Goal: Task Accomplishment & Management: Use online tool/utility

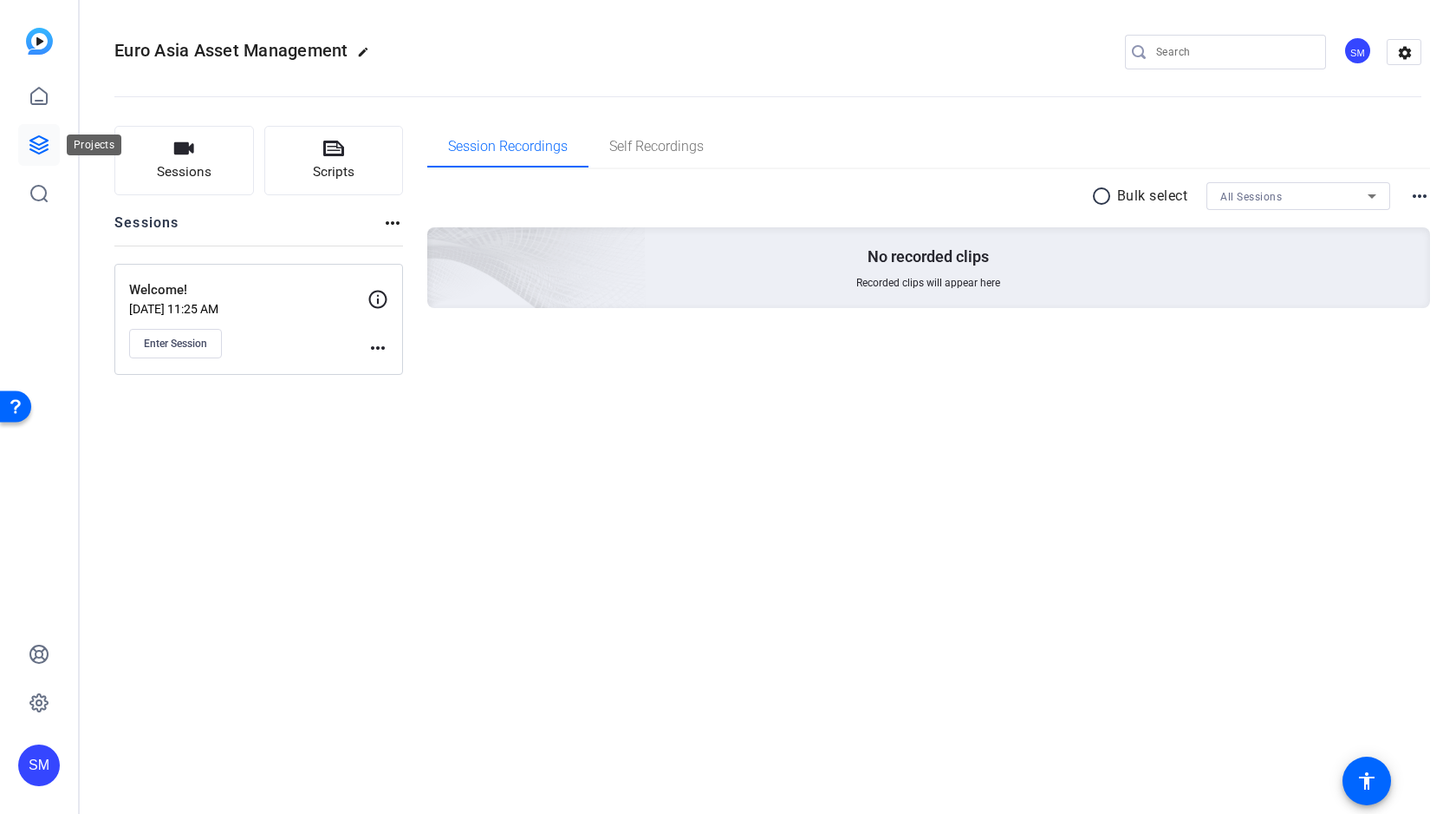
click at [42, 139] on icon at bounding box center [40, 145] width 21 height 21
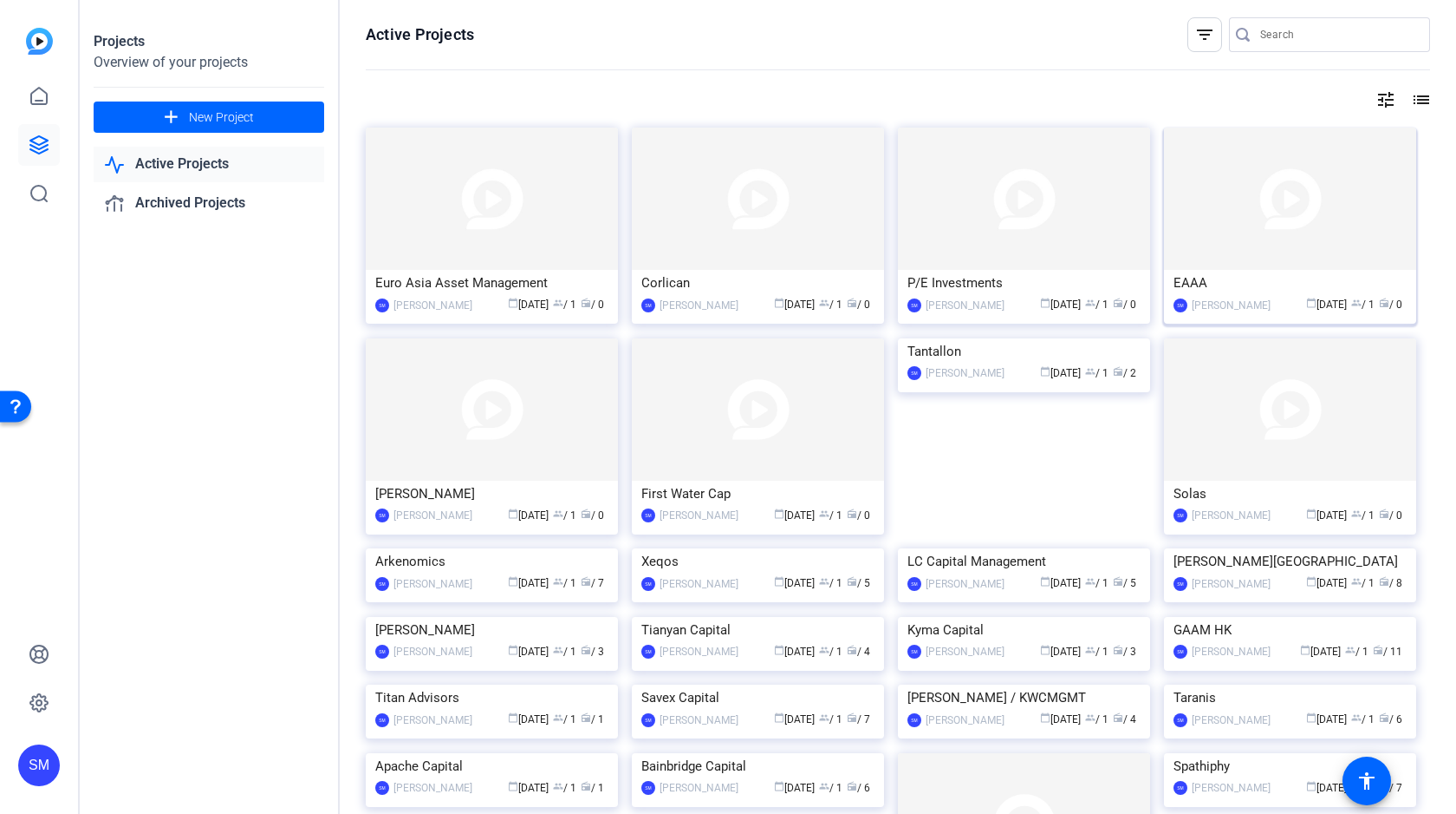
click at [1281, 197] on img at bounding box center [1290, 198] width 253 height 142
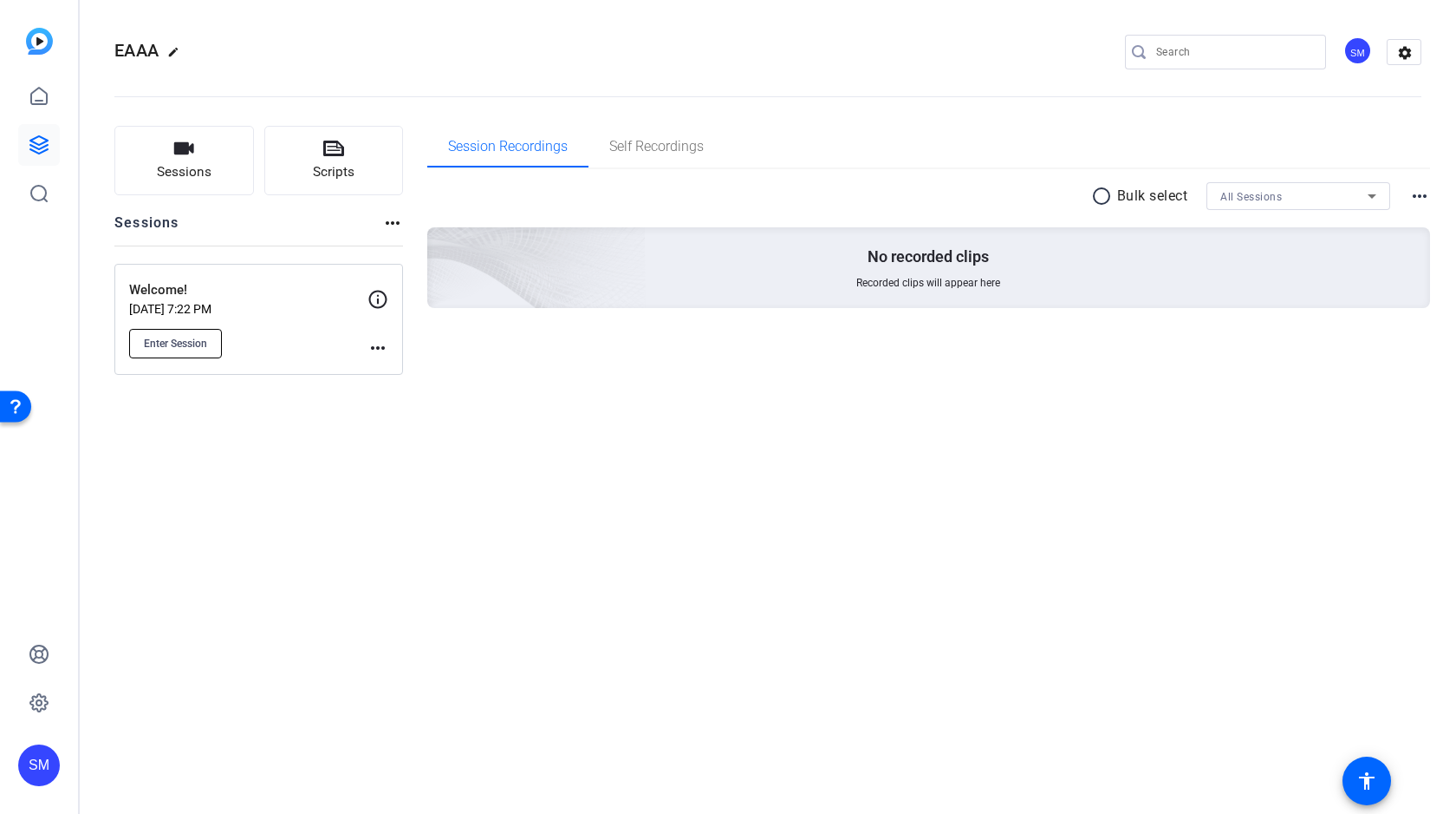
click at [188, 341] on span "Enter Session" at bounding box center [175, 344] width 63 height 14
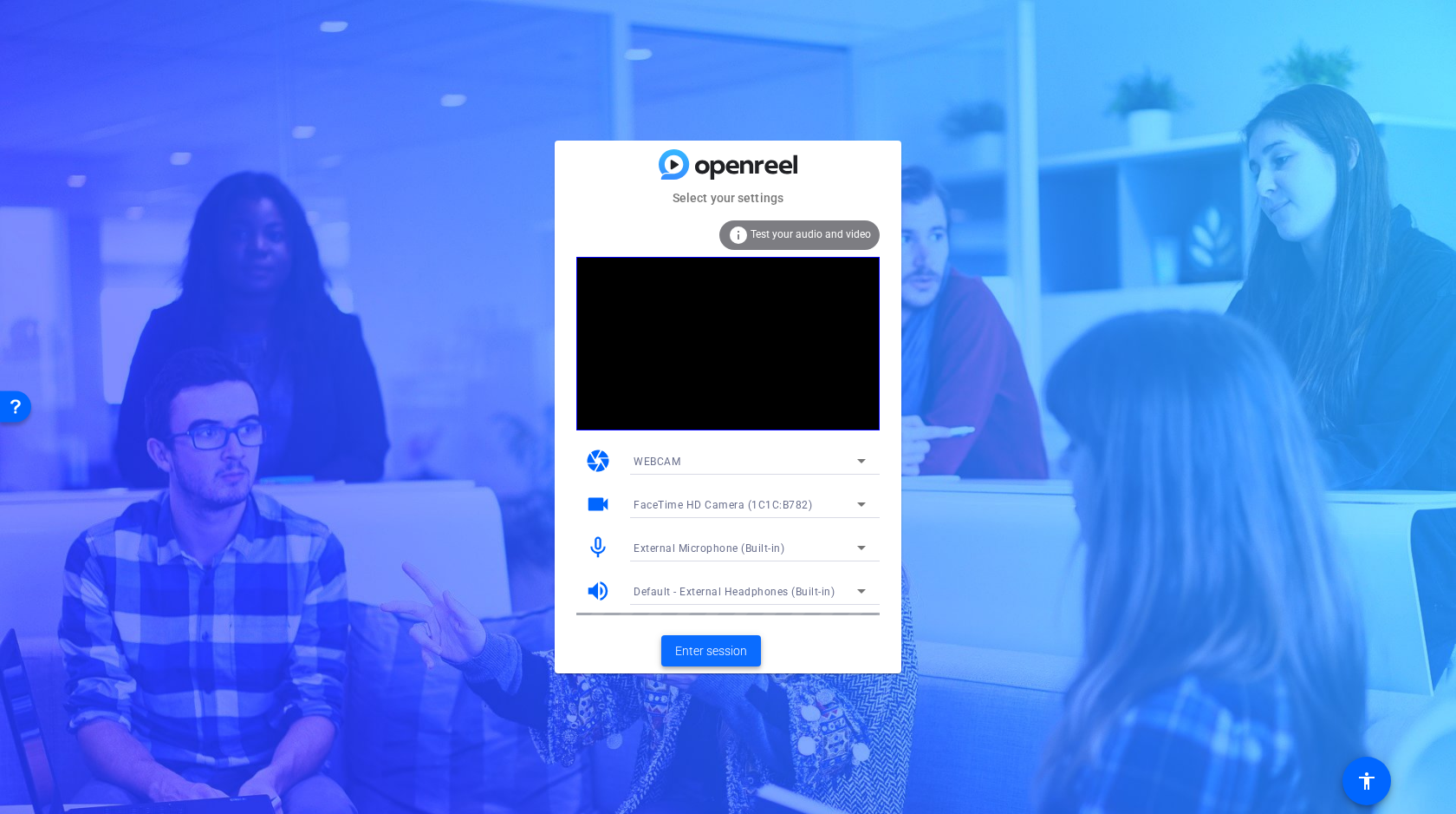
click at [700, 653] on span "Enter session" at bounding box center [711, 650] width 72 height 18
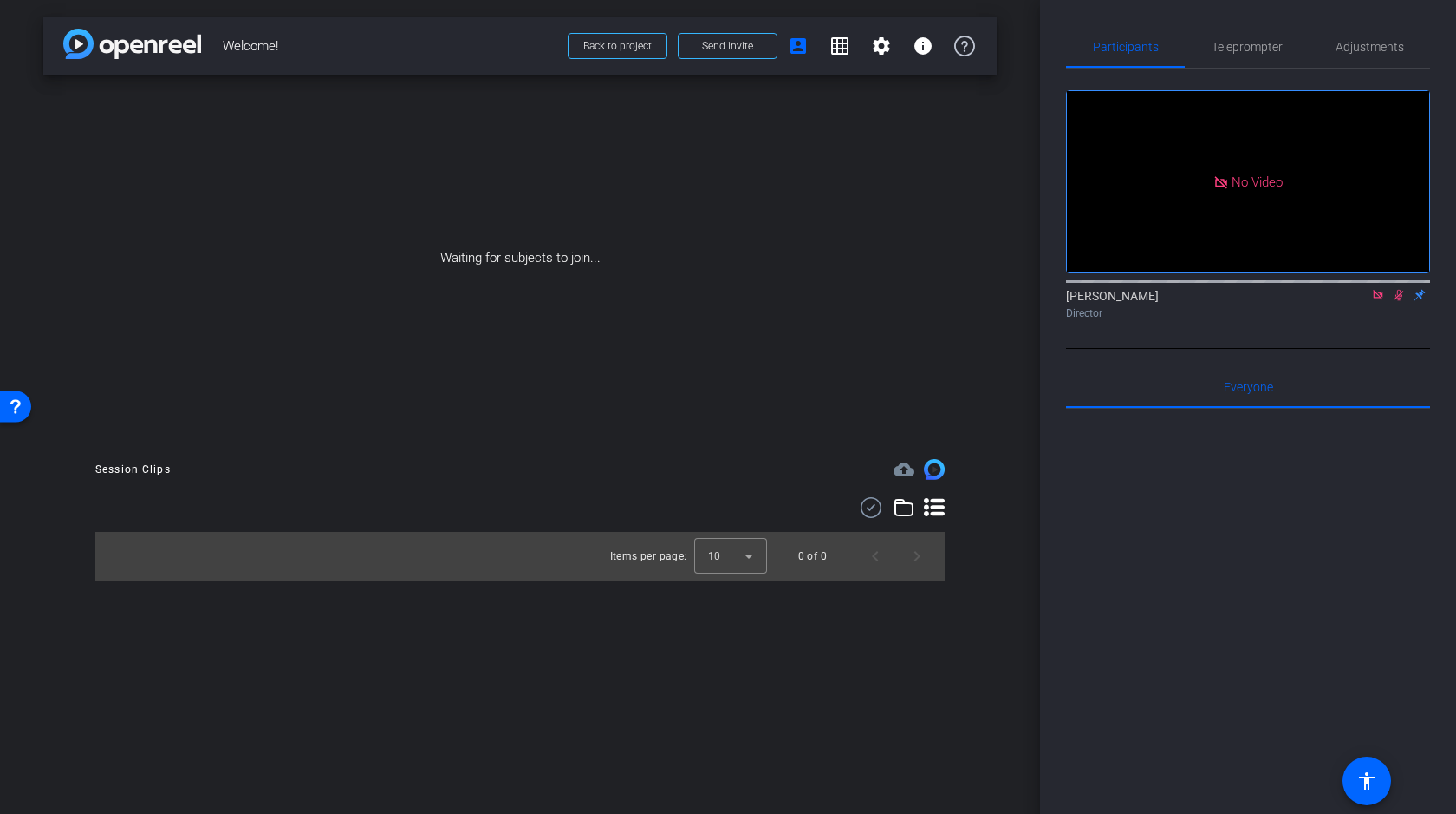
click at [1380, 299] on icon at bounding box center [1378, 294] width 10 height 10
click at [1381, 301] on icon at bounding box center [1379, 294] width 14 height 13
click at [729, 44] on span "Send invite" at bounding box center [728, 45] width 51 height 14
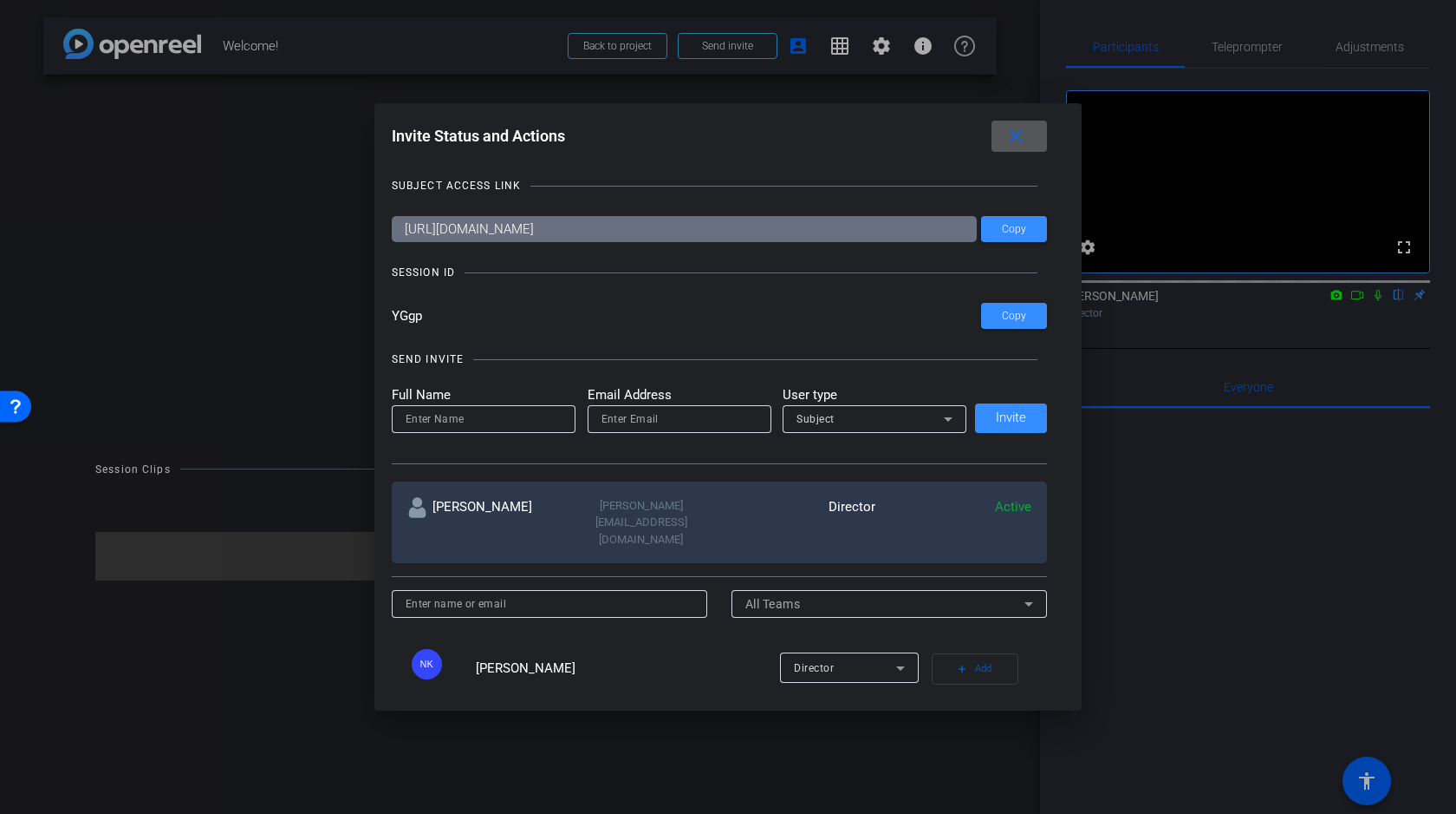
click at [1020, 137] on mat-icon "close" at bounding box center [1016, 136] width 21 height 21
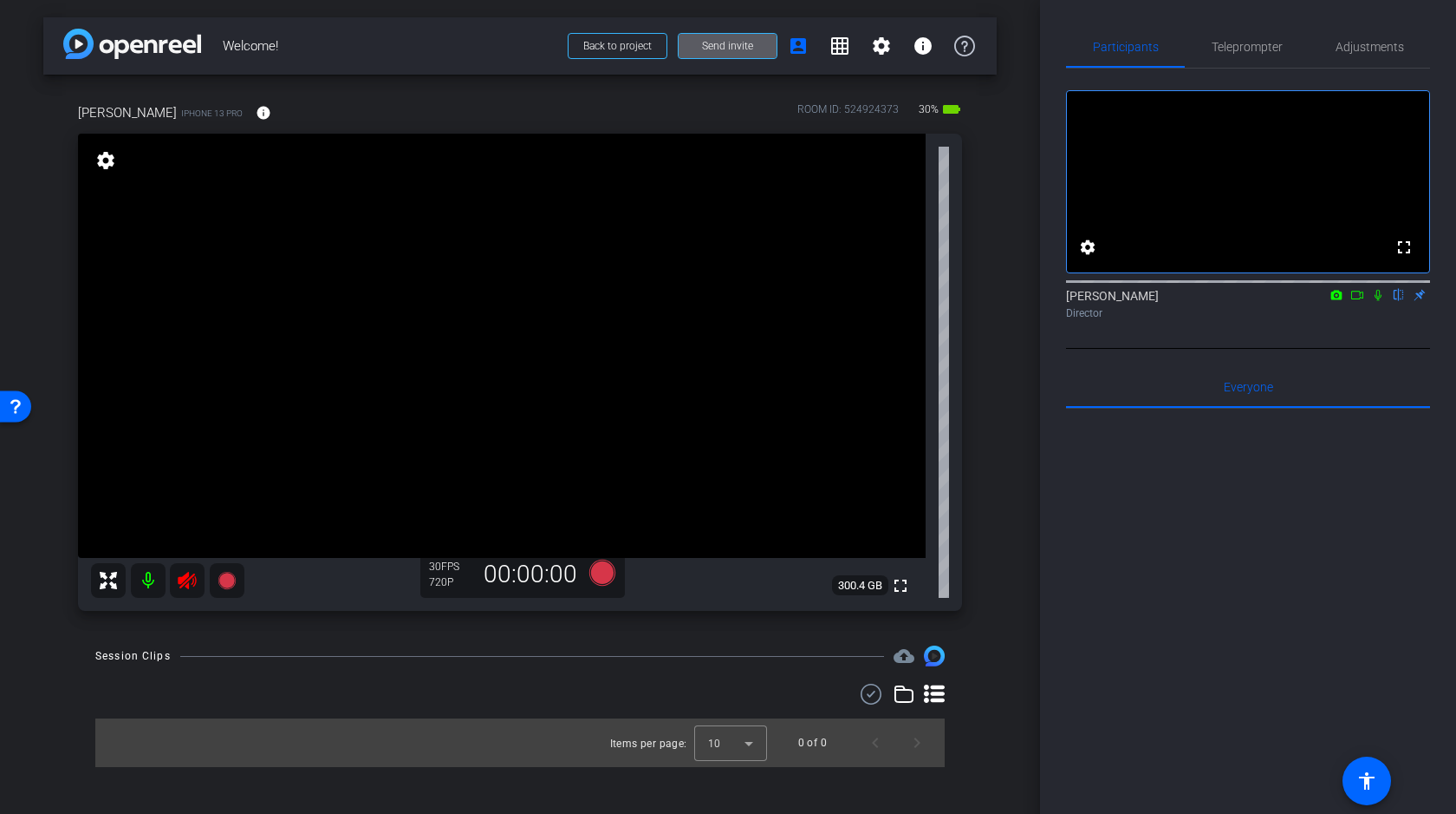
click at [189, 572] on icon at bounding box center [188, 581] width 21 height 21
click at [1373, 48] on span "Adjustments" at bounding box center [1370, 46] width 69 height 13
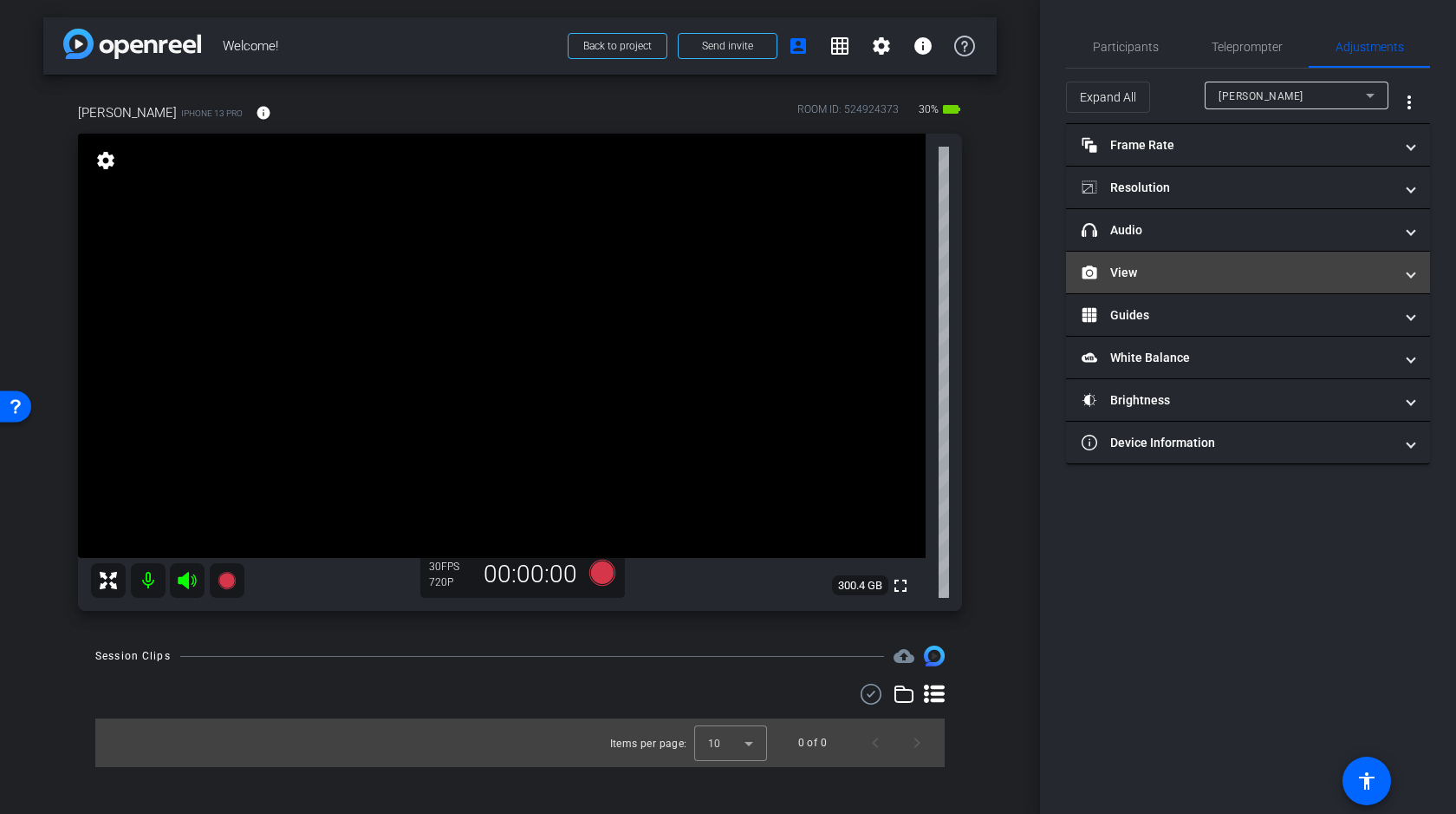
click at [1179, 265] on mat-panel-title "View" at bounding box center [1237, 272] width 312 height 18
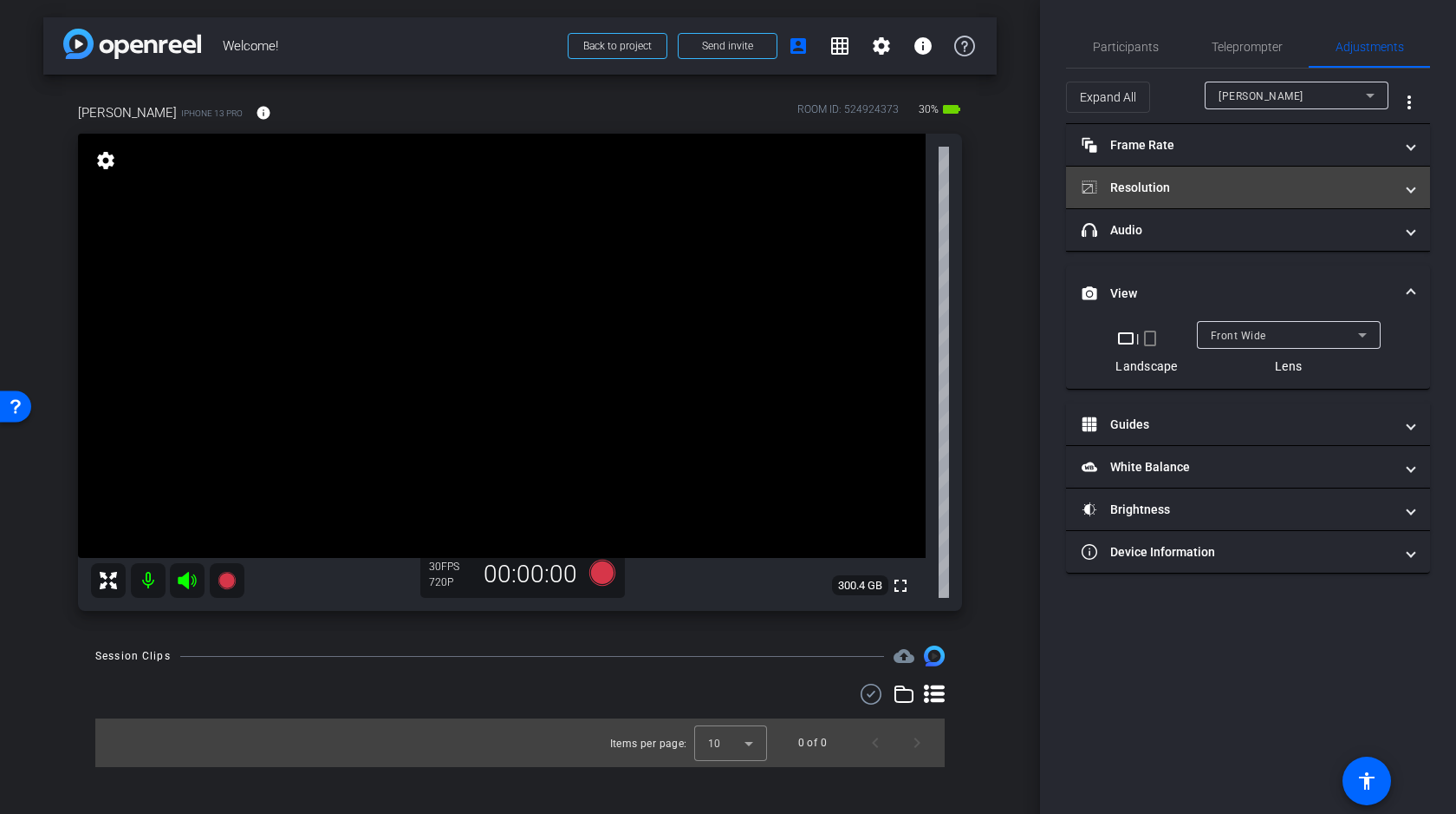
click at [1203, 184] on mat-panel-title "Resolution" at bounding box center [1237, 188] width 312 height 18
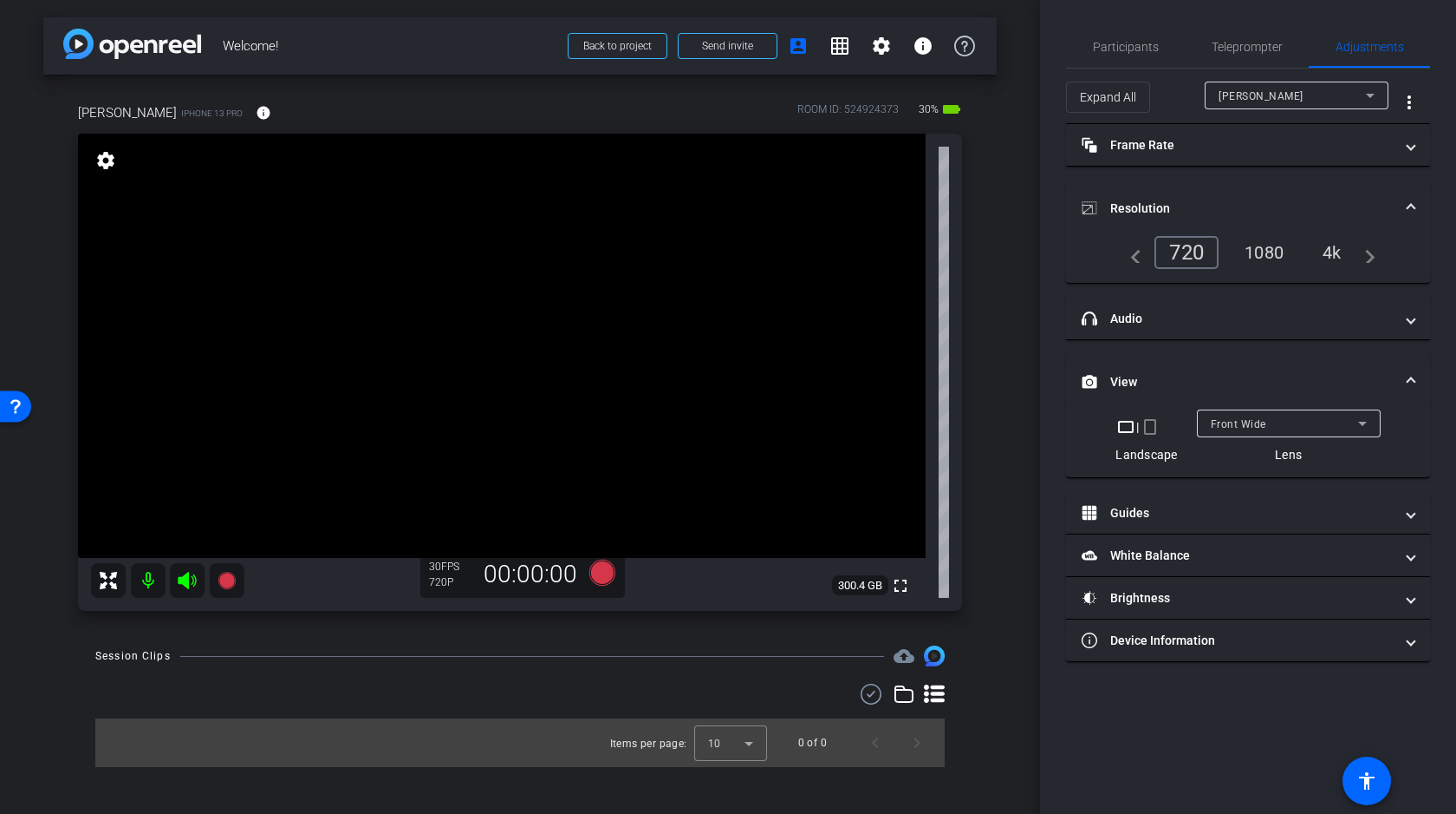
click at [1329, 250] on div "4k" at bounding box center [1332, 253] width 45 height 29
click at [1233, 424] on span "Front Wide" at bounding box center [1238, 424] width 55 height 13
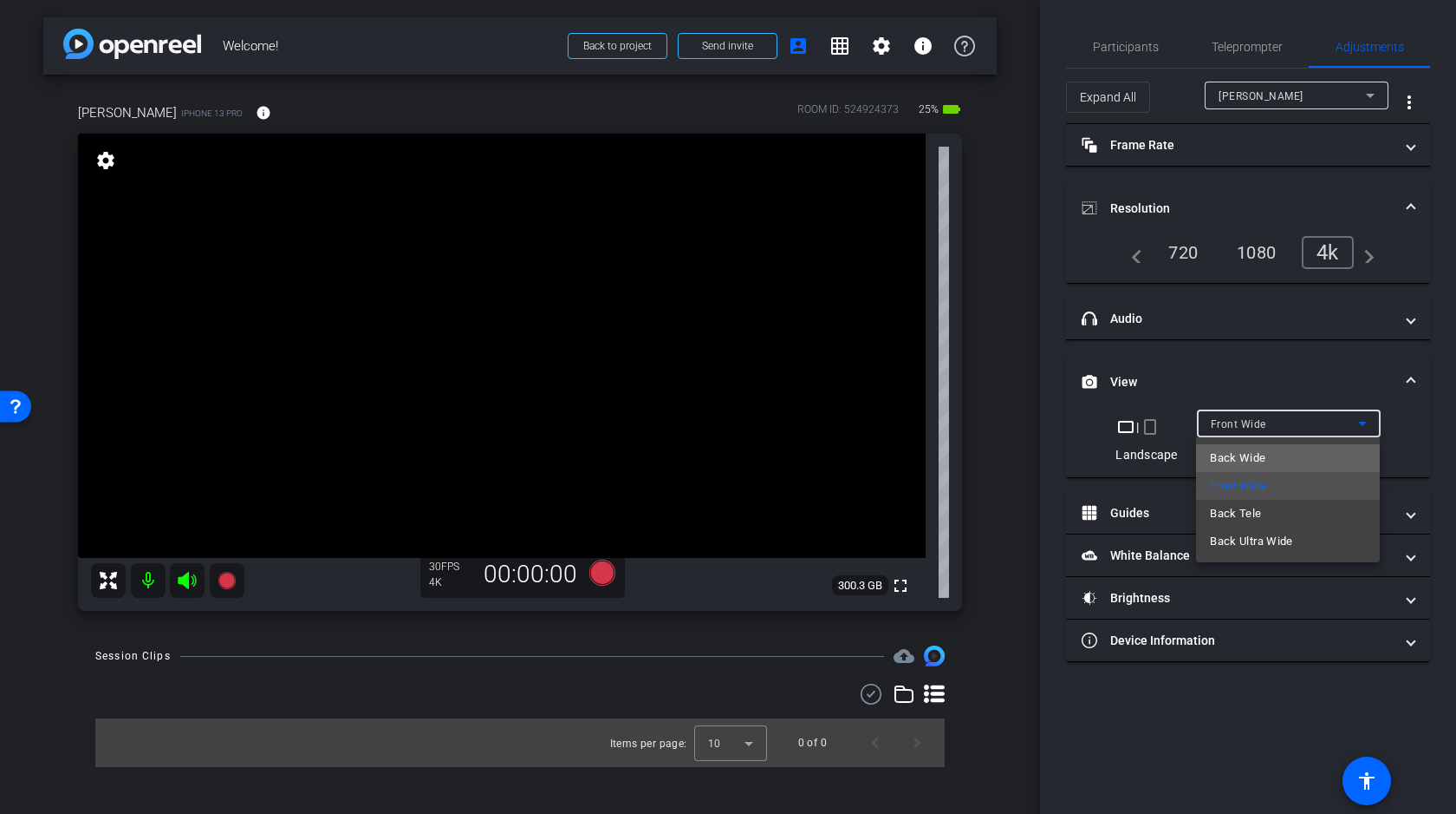
click at [1239, 462] on span "Back Wide" at bounding box center [1237, 458] width 55 height 21
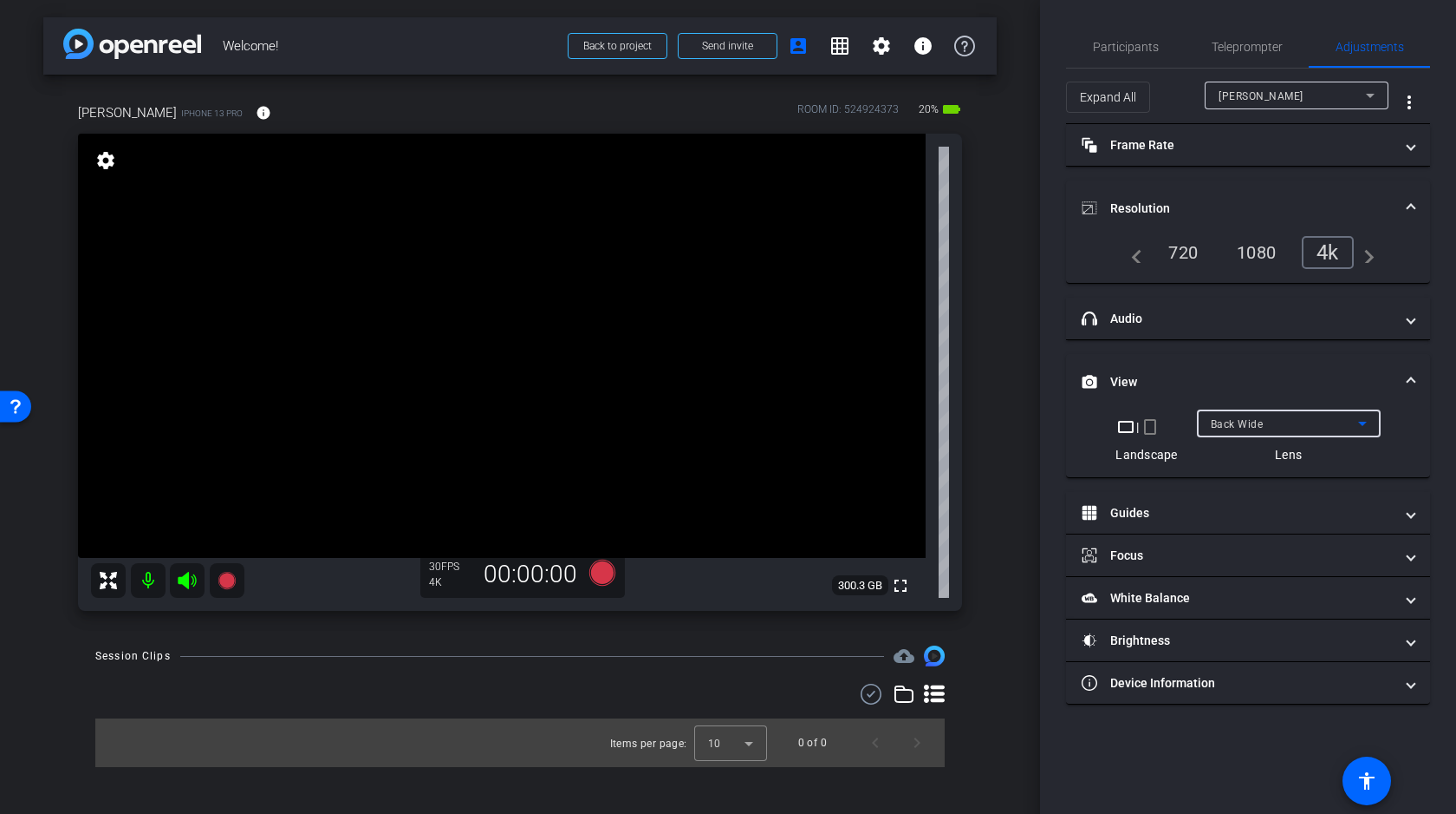
click at [1263, 413] on div "Back Wide" at bounding box center [1285, 424] width 147 height 21
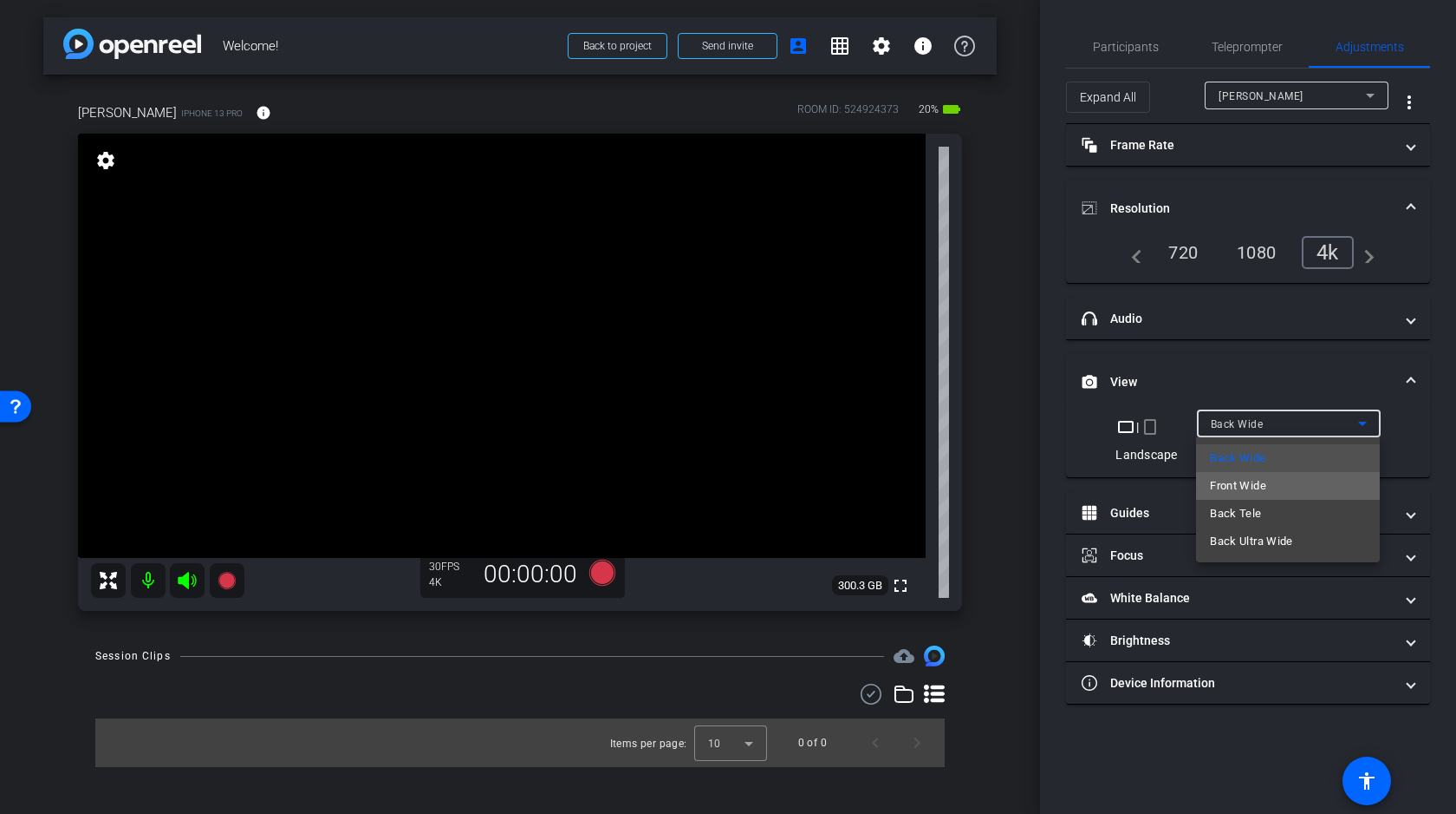
click at [1256, 485] on span "Front Wide" at bounding box center [1238, 486] width 56 height 21
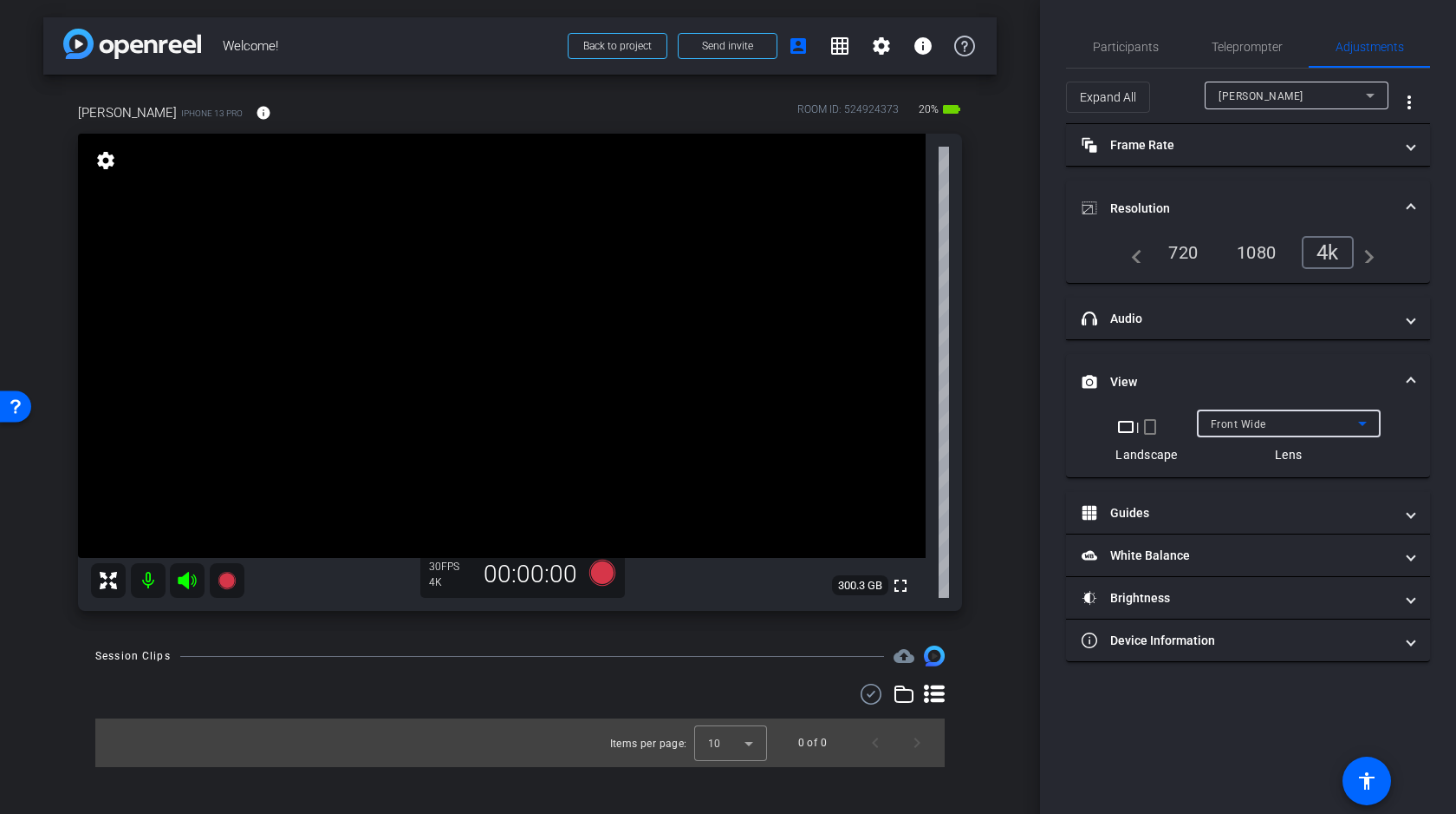
click at [1288, 420] on div "Front Wide" at bounding box center [1285, 424] width 147 height 21
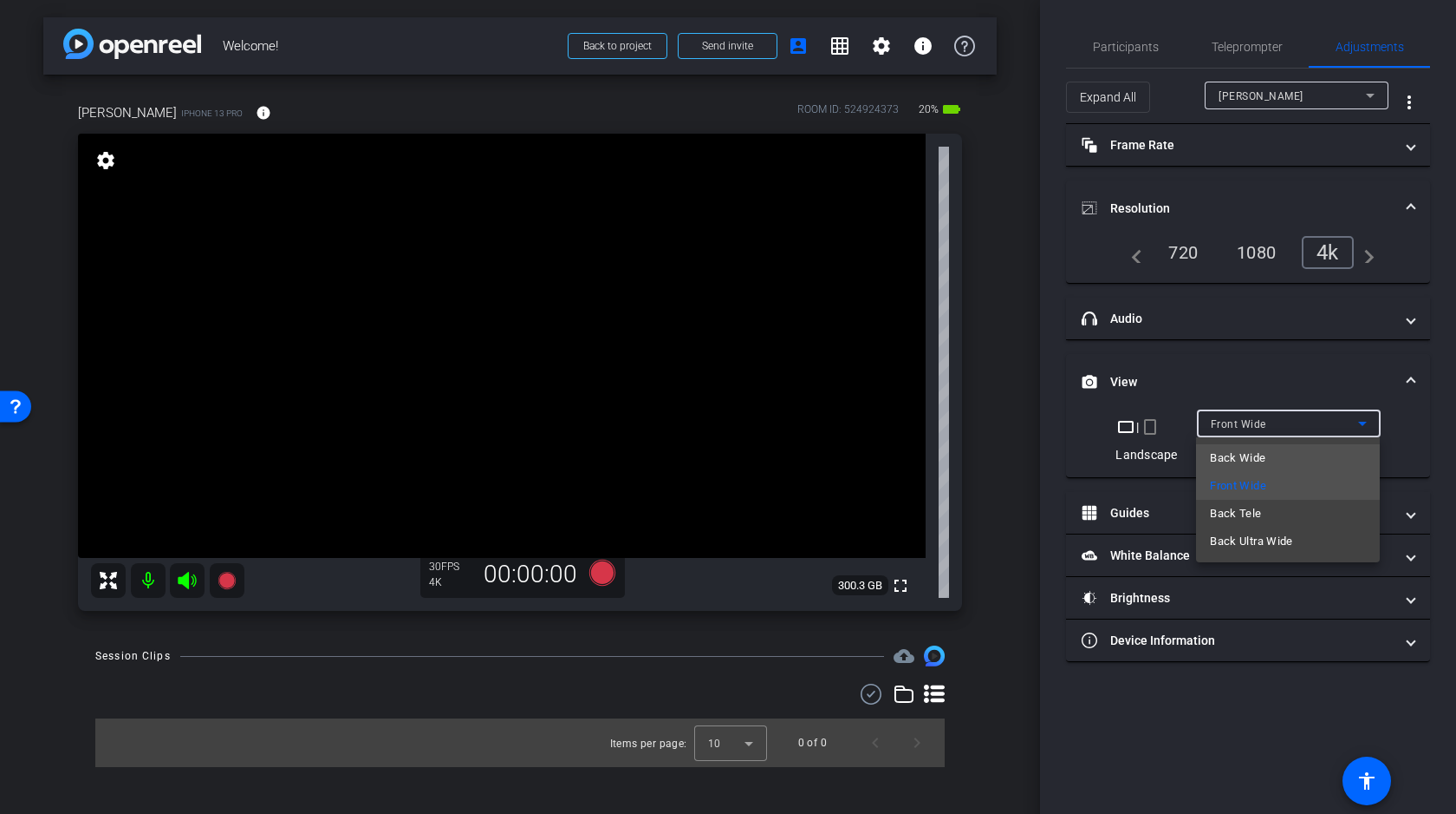
click at [1238, 461] on span "Back Wide" at bounding box center [1237, 458] width 55 height 21
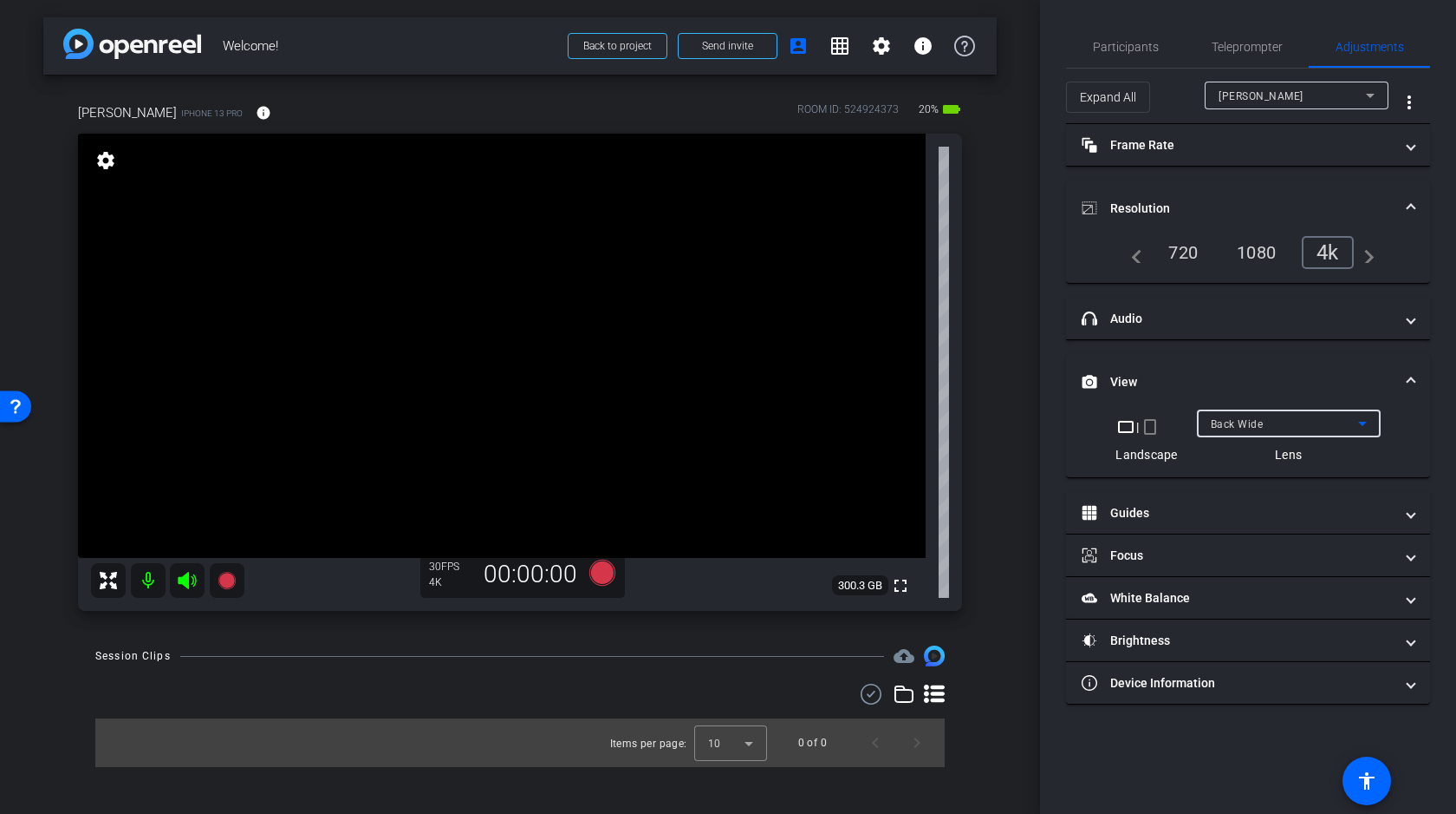
click at [1255, 423] on span "Back Wide" at bounding box center [1237, 424] width 53 height 13
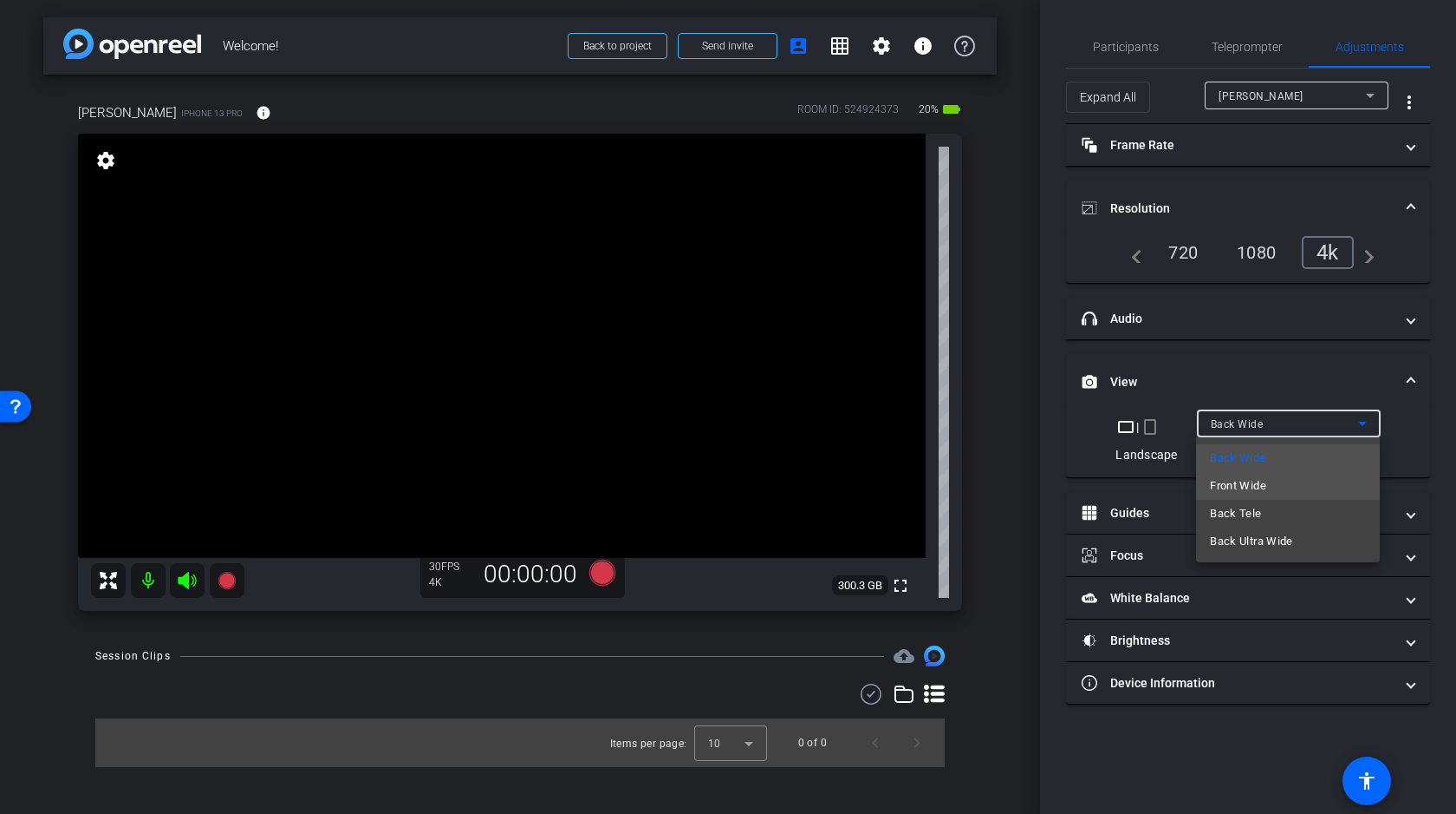
click at [1239, 485] on span "Front Wide" at bounding box center [1238, 486] width 56 height 21
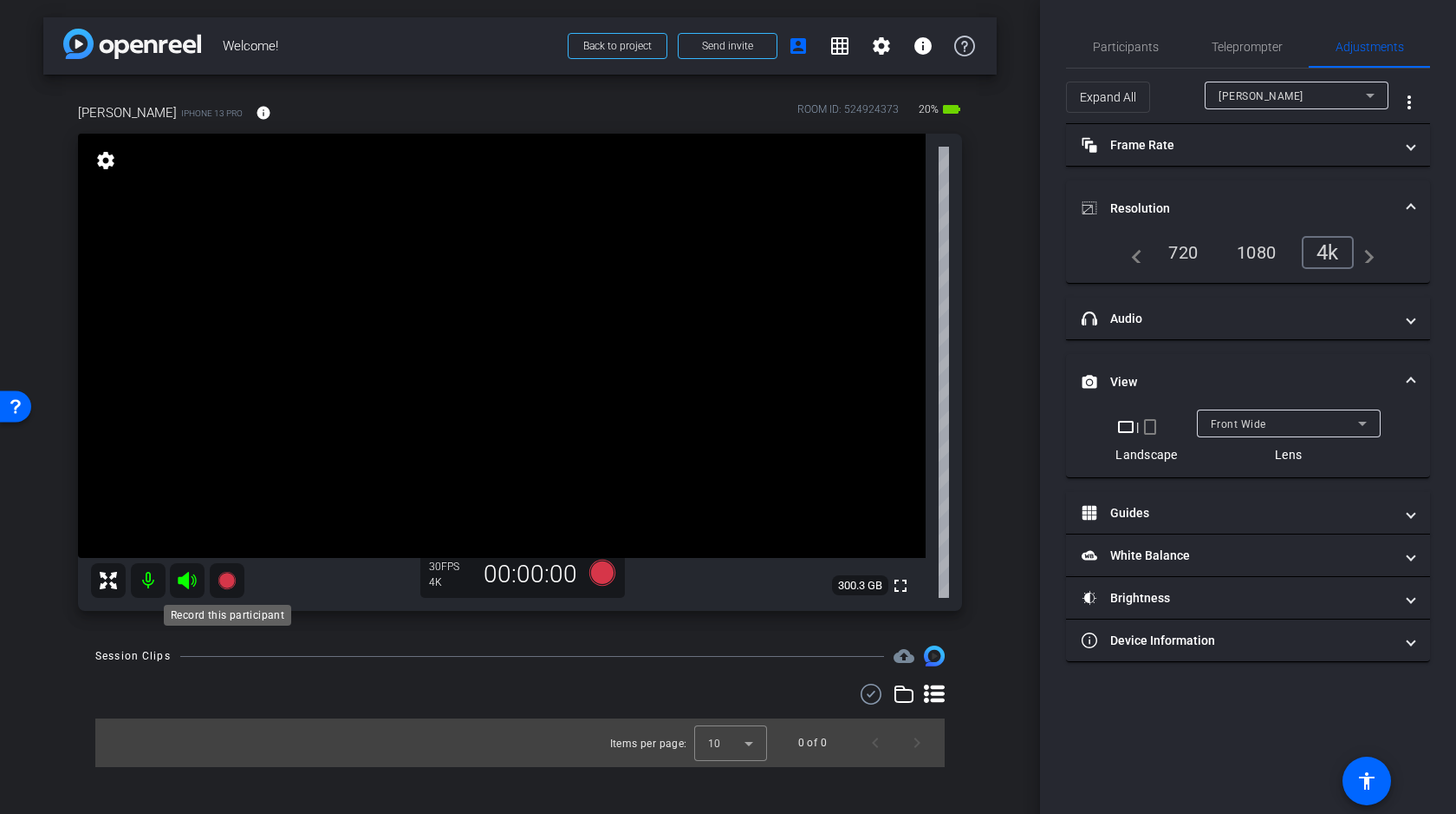
click at [224, 583] on icon at bounding box center [226, 581] width 17 height 17
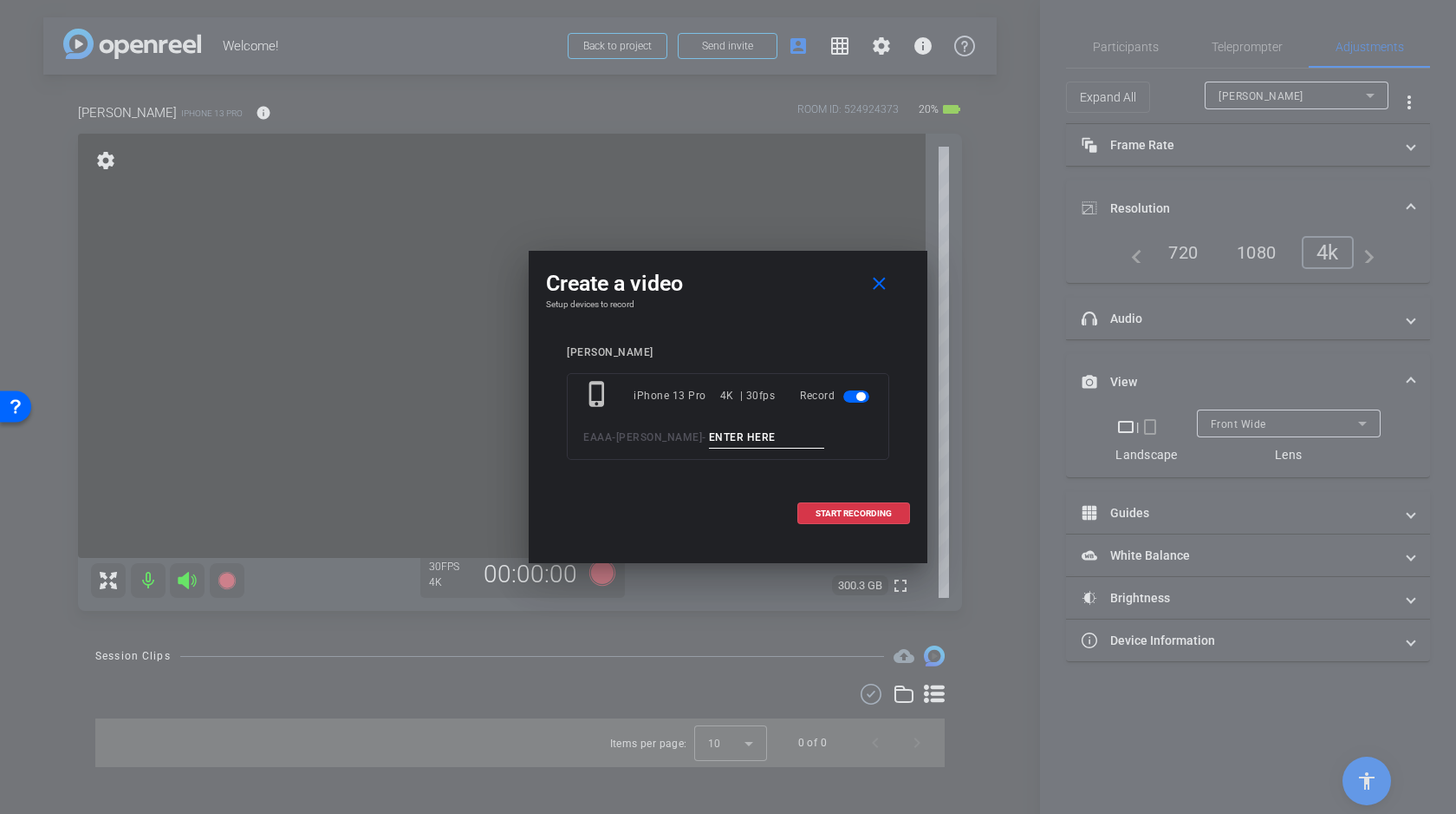
click at [739, 430] on input at bounding box center [767, 437] width 116 height 21
type input "Test"
click at [838, 511] on span "START RECORDING" at bounding box center [853, 513] width 76 height 9
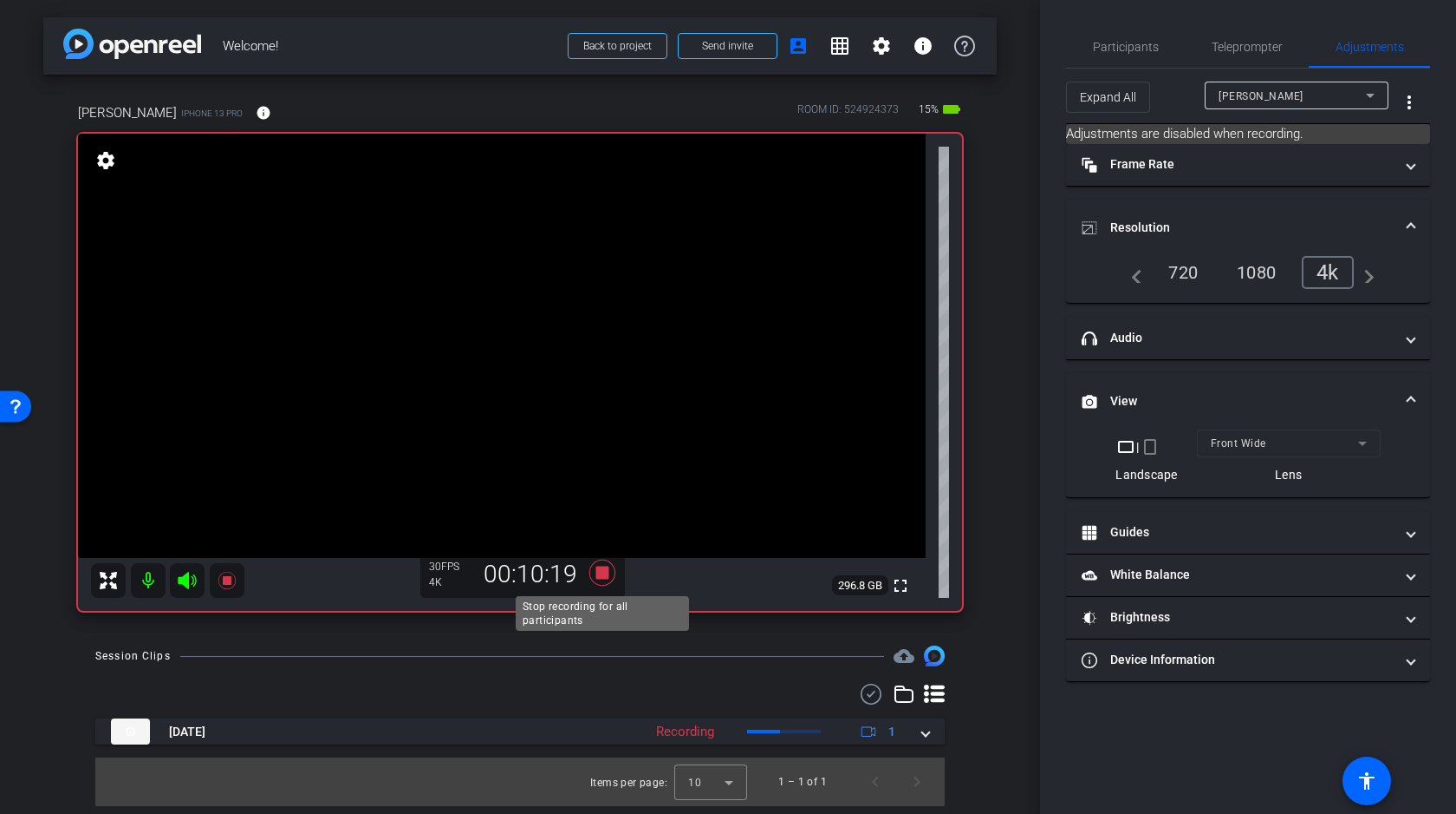
click at [600, 571] on icon at bounding box center [602, 572] width 26 height 26
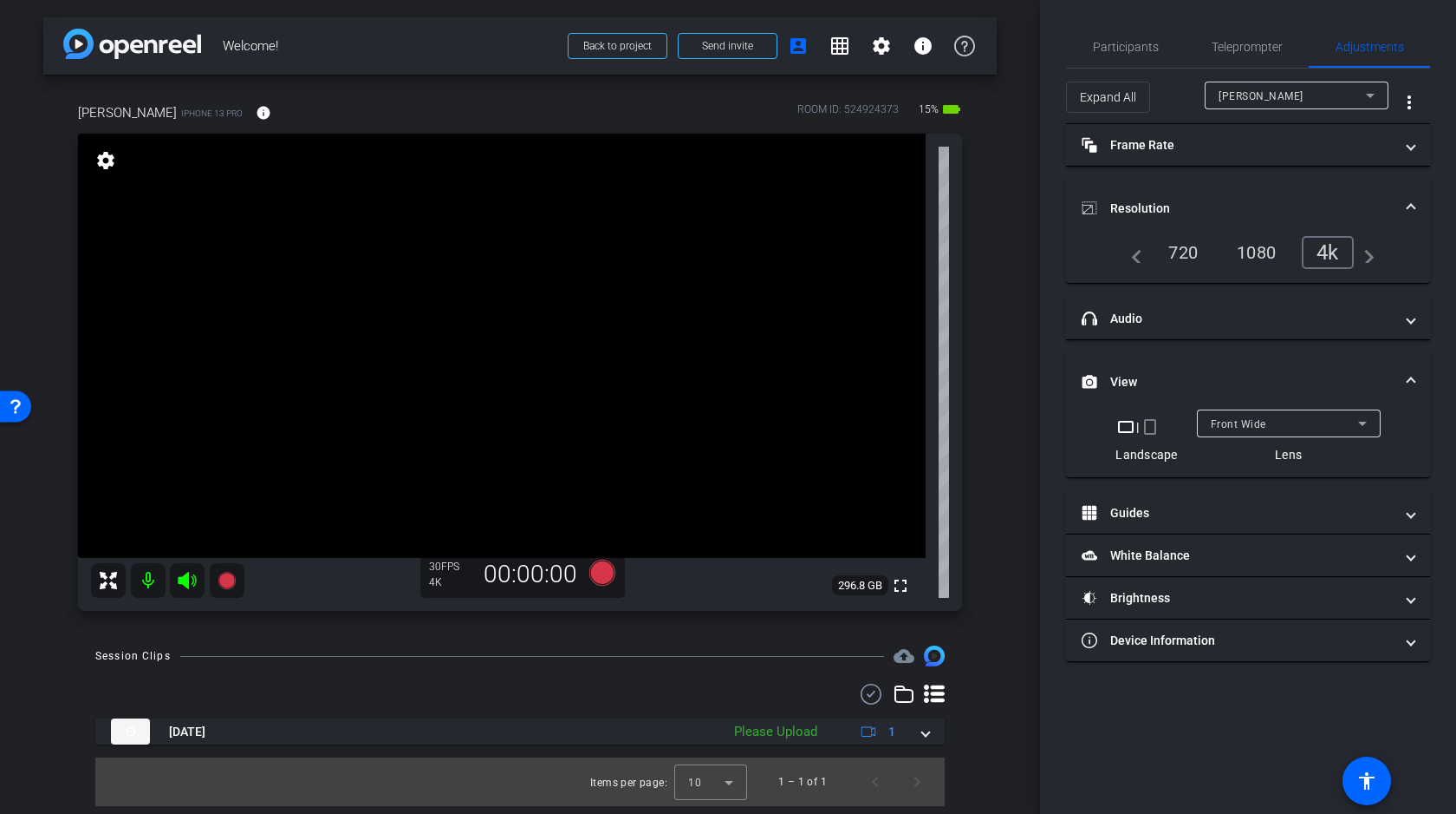
click at [986, 417] on div "ashish agarwal iPhone 13 Pro info ROOM ID: 524924373 15% battery_std fullscreen…" at bounding box center [520, 351] width 954 height 554
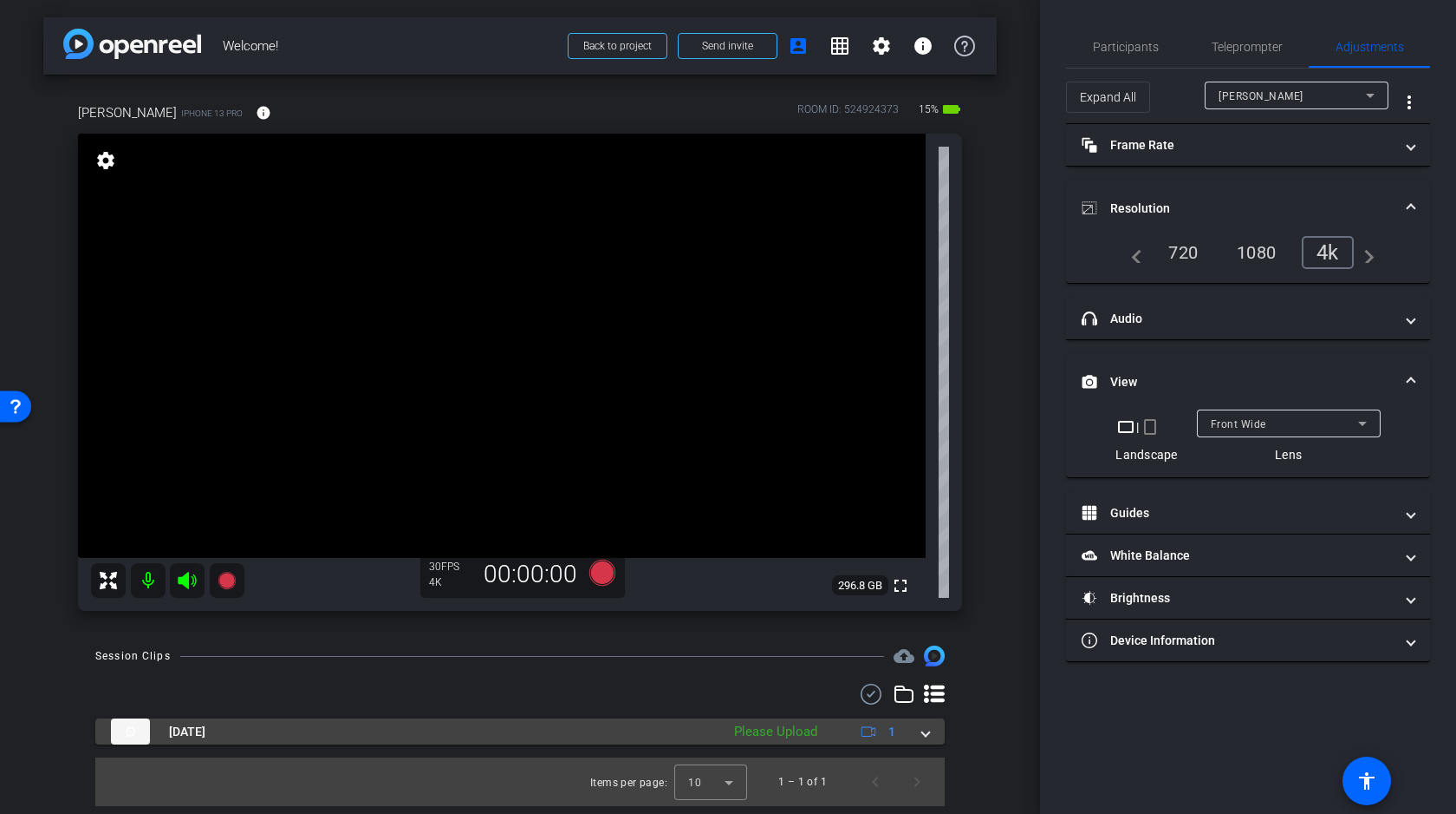
click at [923, 733] on span at bounding box center [925, 731] width 7 height 18
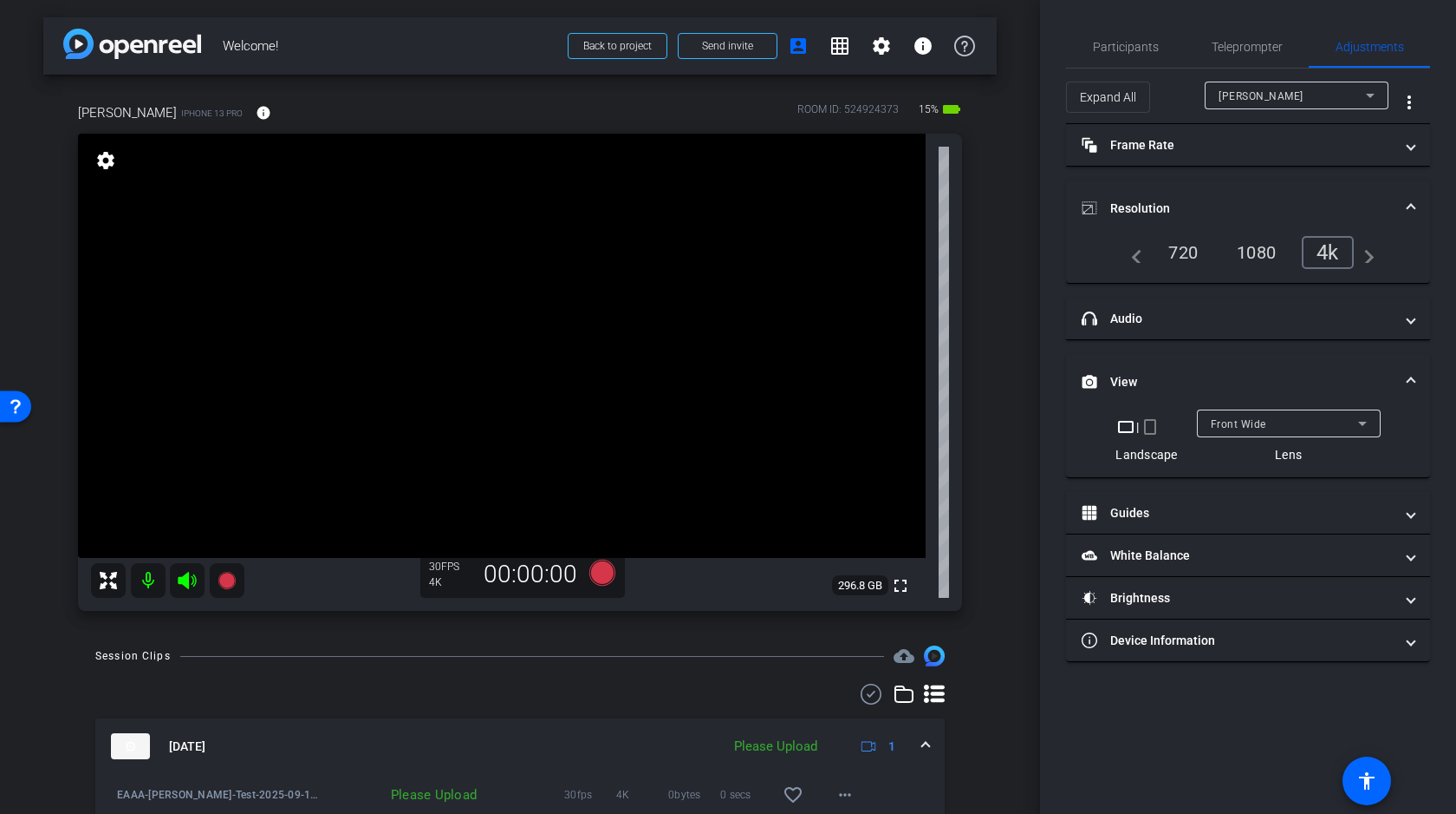
scroll to position [81, 0]
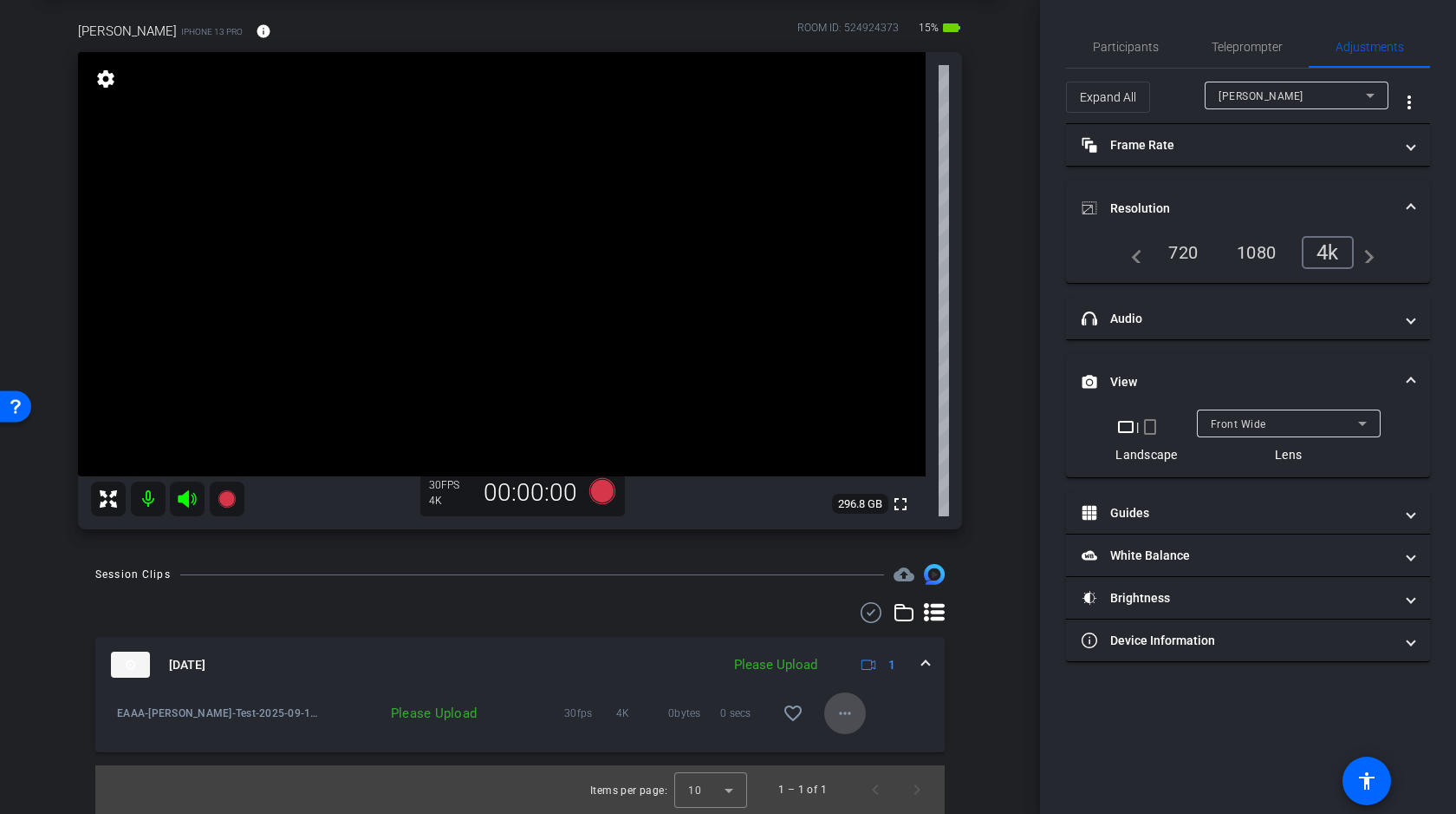
click at [847, 713] on mat-icon "more_horiz" at bounding box center [846, 713] width 21 height 21
click at [850, 751] on span "Upload" at bounding box center [873, 749] width 70 height 21
click at [923, 663] on span at bounding box center [925, 664] width 7 height 18
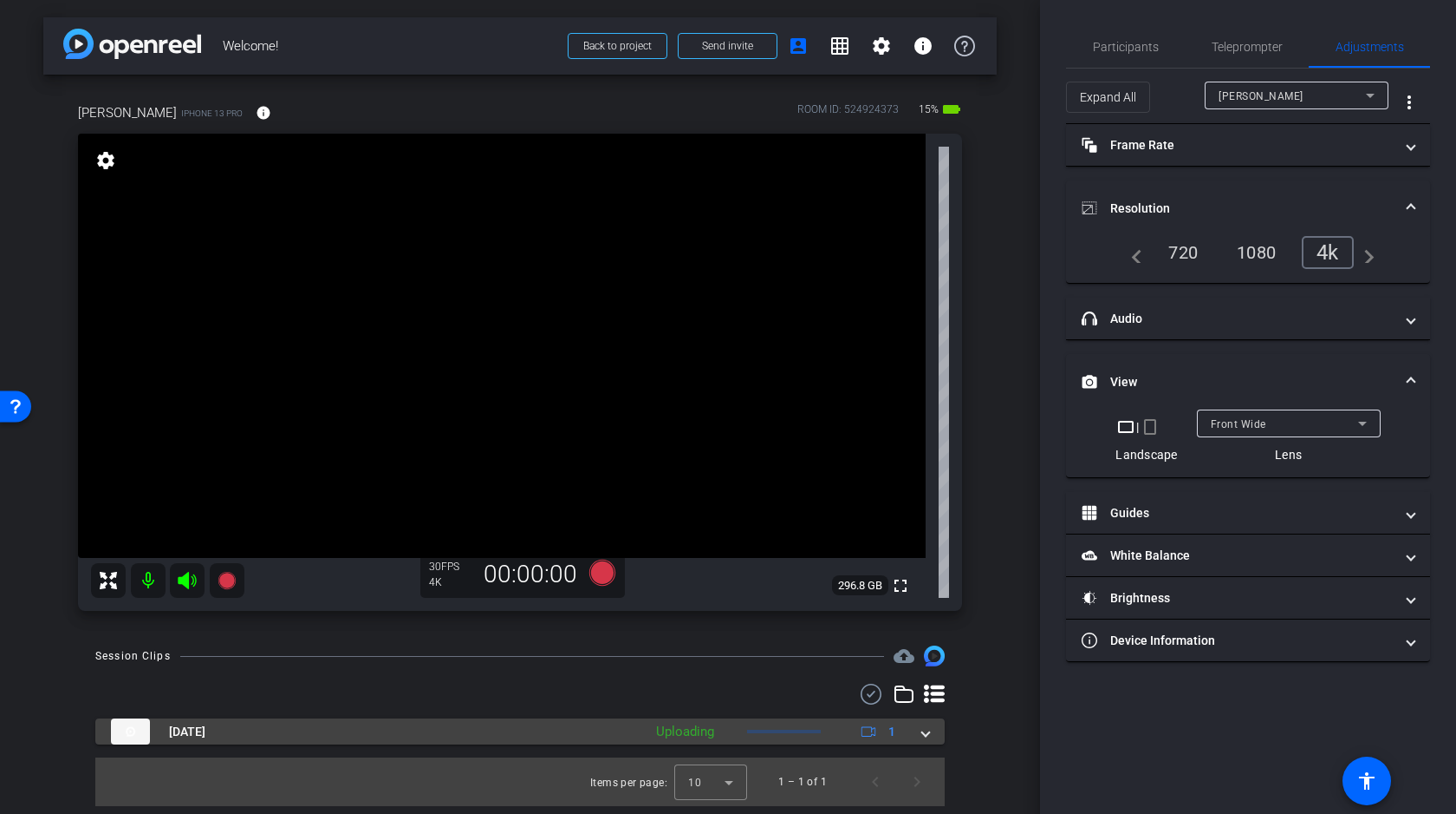
scroll to position [0, 0]
click at [928, 730] on span at bounding box center [925, 731] width 7 height 18
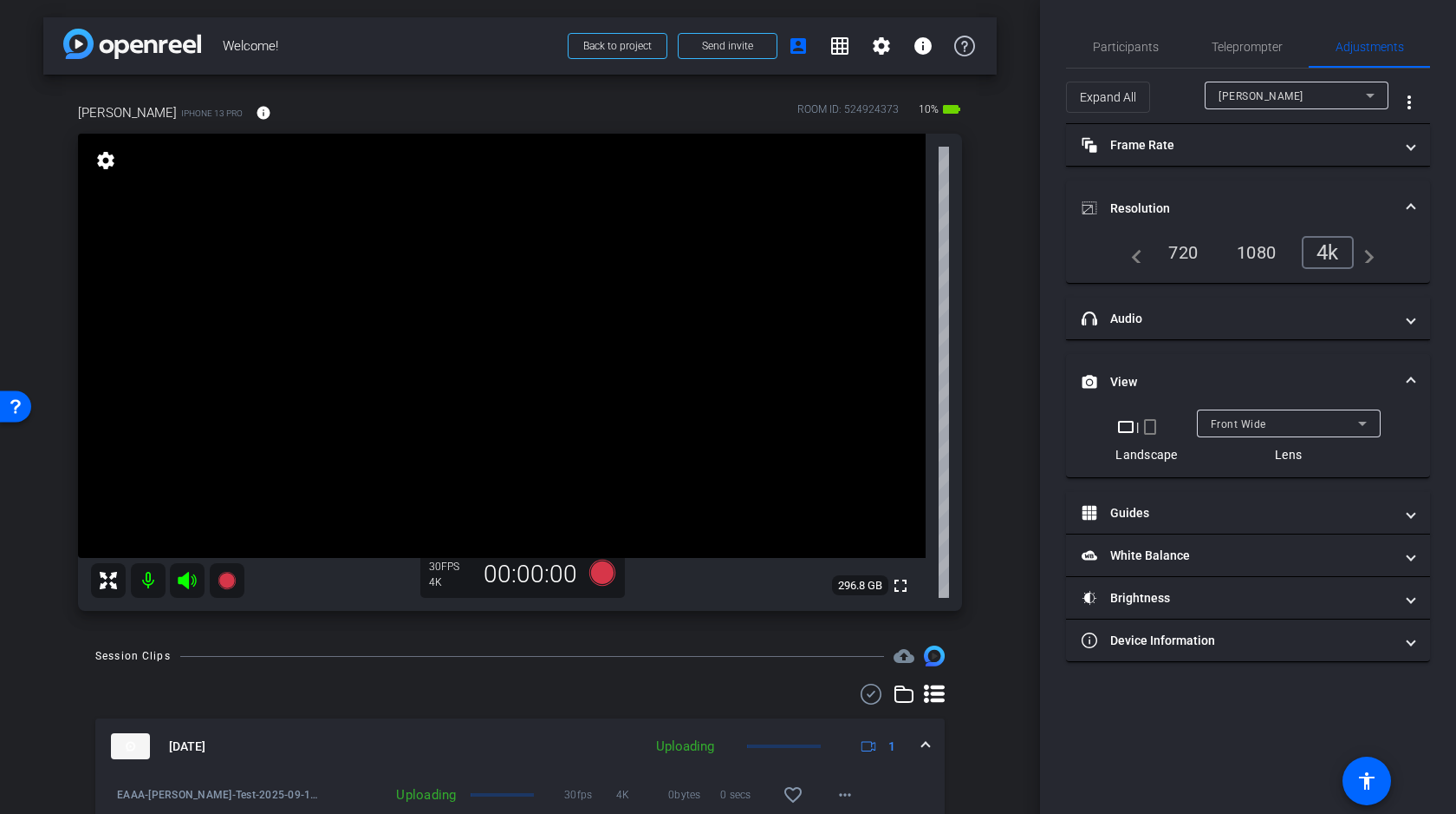
scroll to position [81, 0]
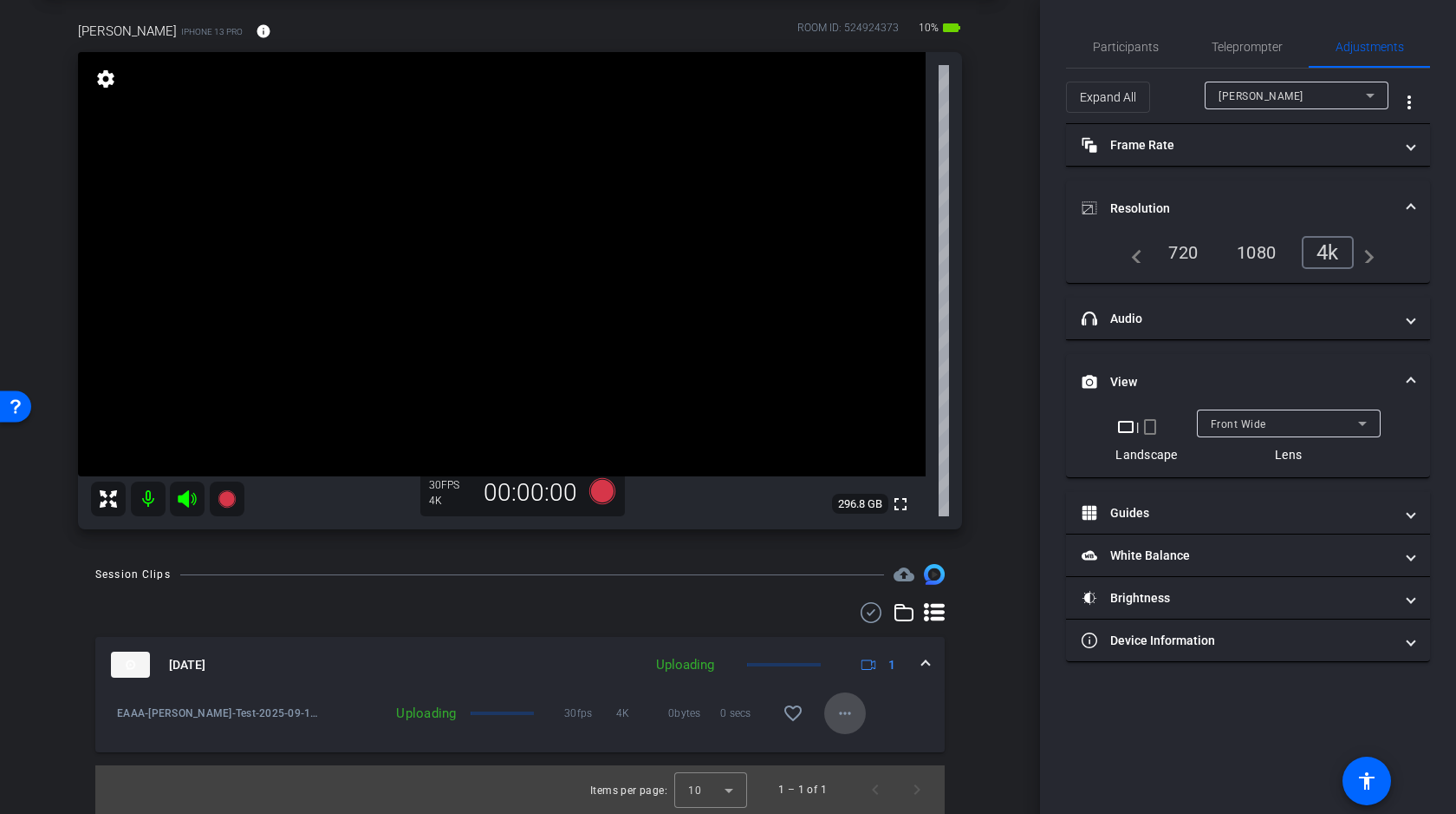
click at [847, 709] on mat-icon "more_horiz" at bounding box center [846, 713] width 21 height 21
click at [863, 749] on span "Cancel Upload" at bounding box center [874, 749] width 73 height 21
click at [1130, 52] on span "Participants" at bounding box center [1126, 46] width 66 height 13
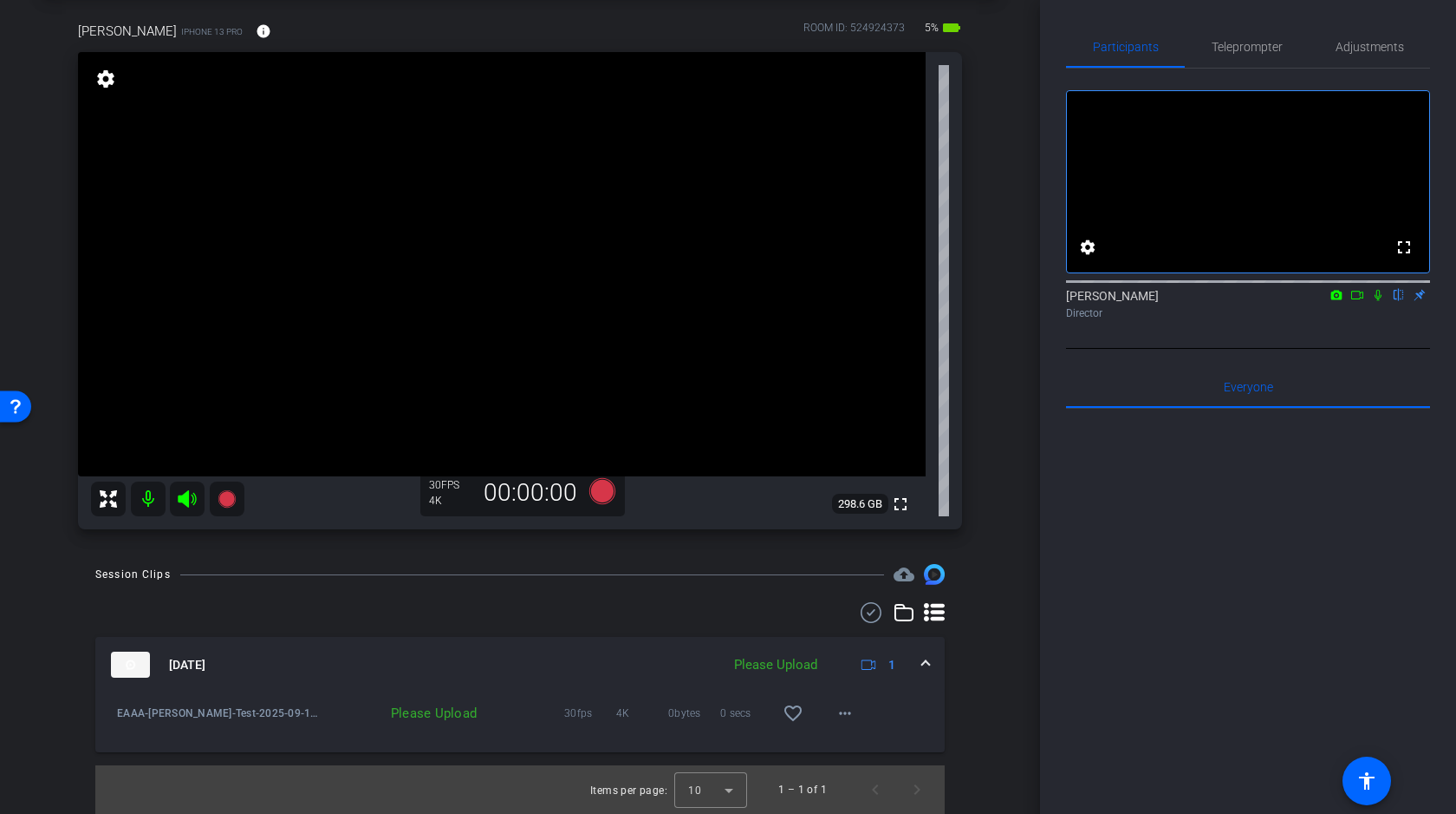
scroll to position [0, 0]
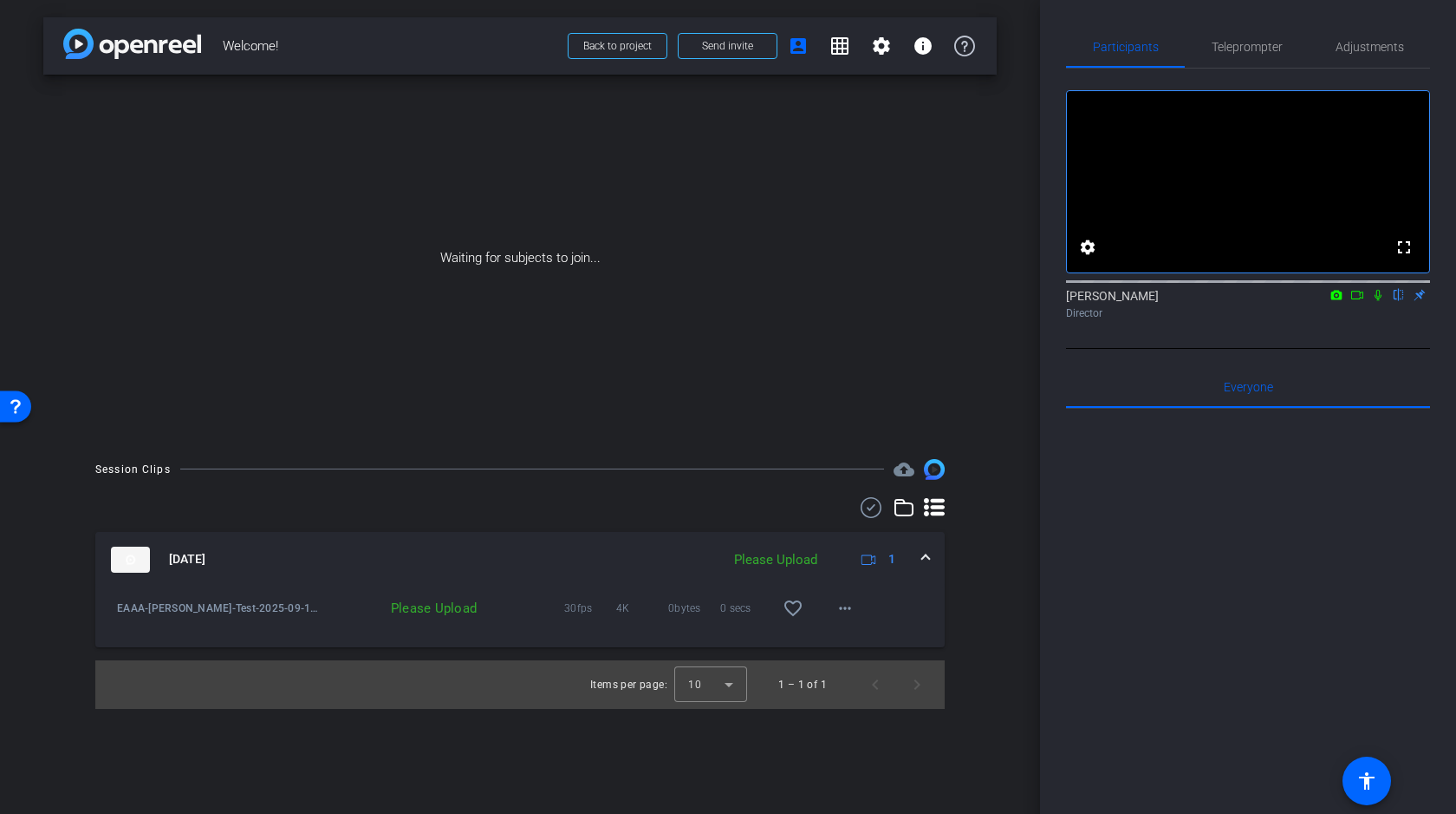
click at [1359, 301] on icon at bounding box center [1357, 294] width 14 height 13
click at [1399, 301] on icon at bounding box center [1399, 294] width 14 height 13
